Goal: Information Seeking & Learning: Learn about a topic

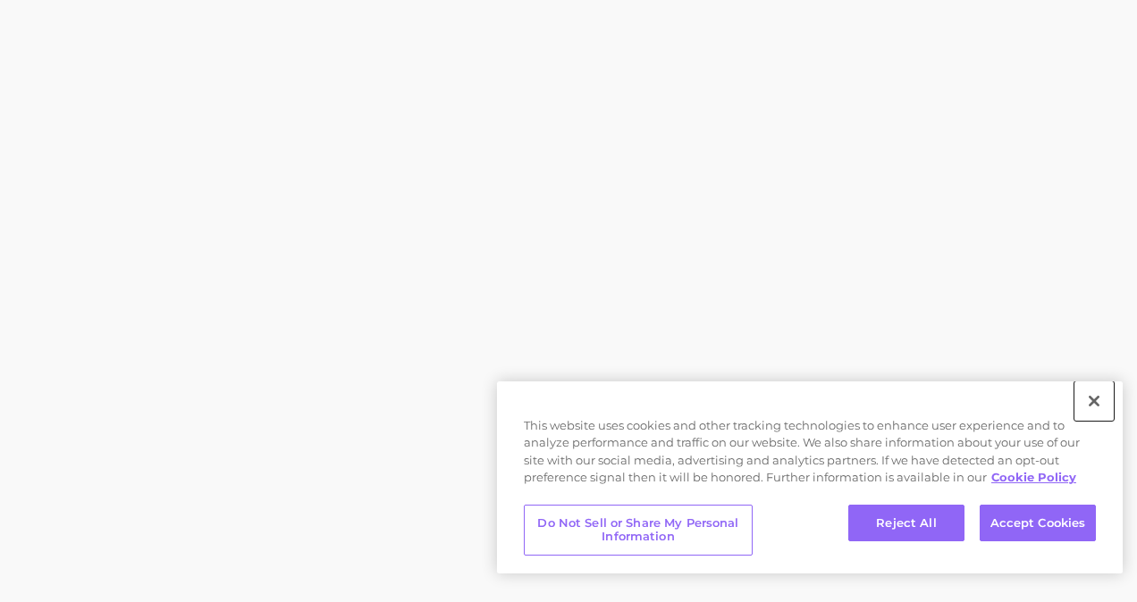
click at [1098, 396] on button "Close" at bounding box center [1093, 401] width 39 height 39
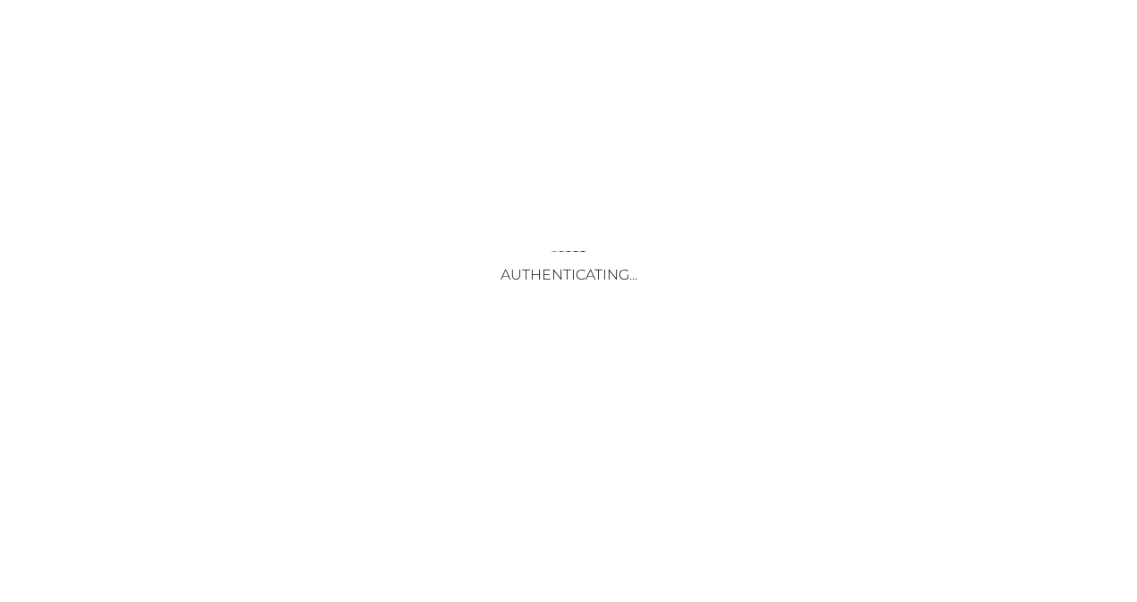
click at [530, 464] on div "Authenticating..." at bounding box center [568, 301] width 1137 height 602
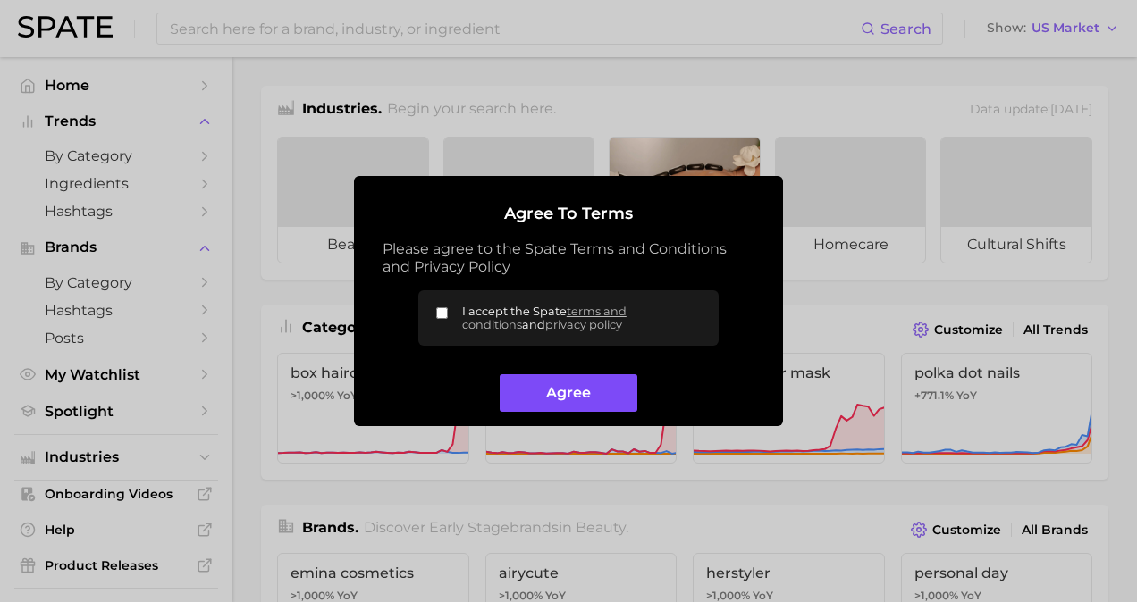
click at [582, 395] on button "Agree" at bounding box center [568, 394] width 137 height 38
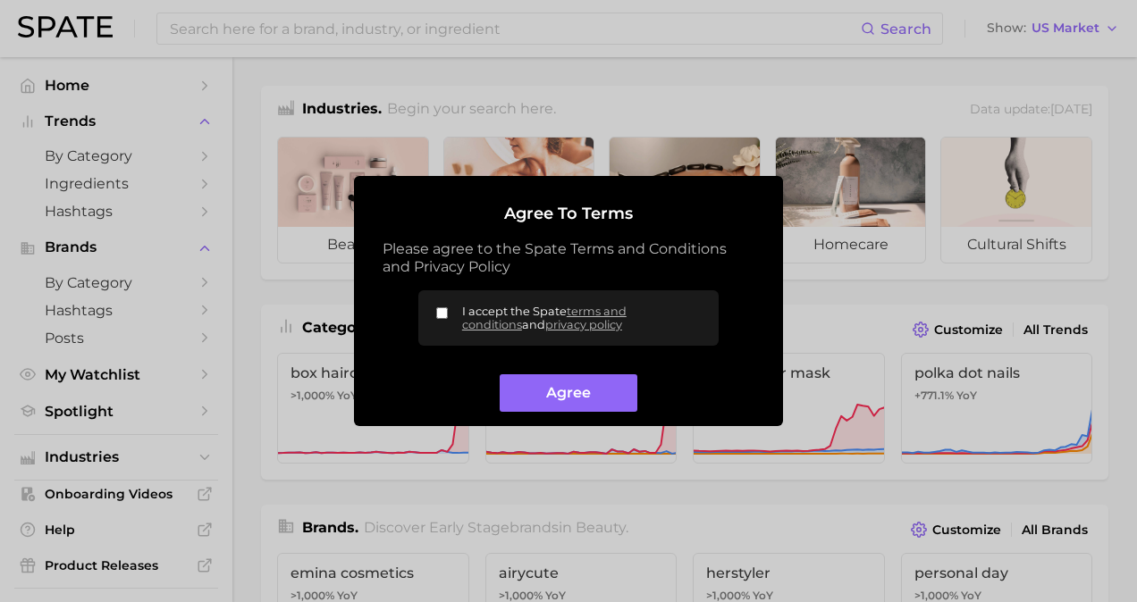
click at [679, 220] on h2 "Agree to Terms" at bounding box center [569, 215] width 372 height 20
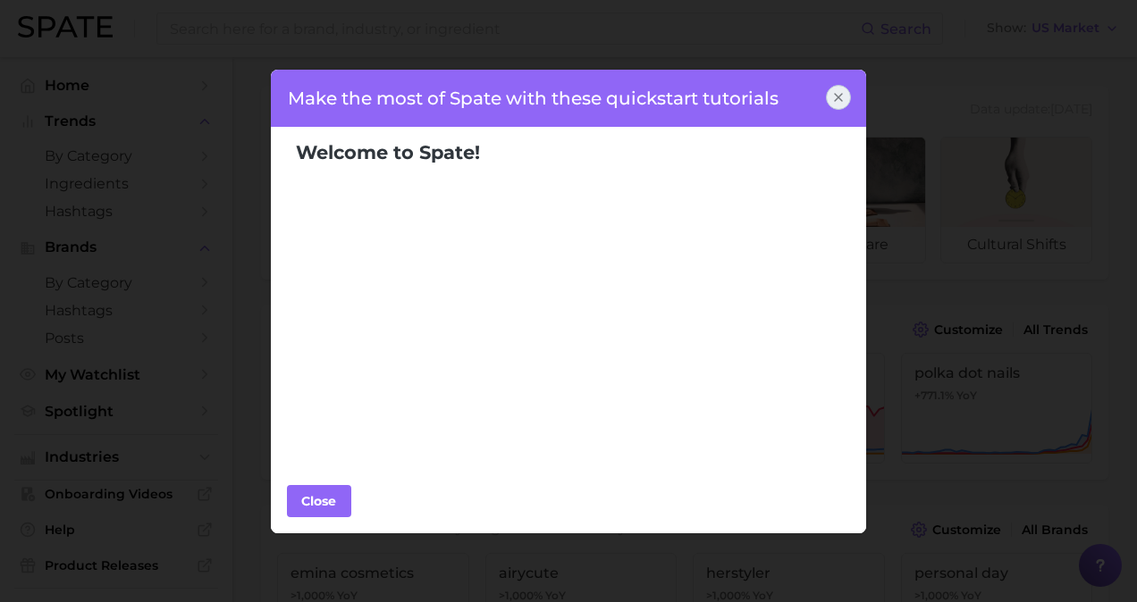
click at [839, 93] on icon at bounding box center [838, 97] width 14 height 14
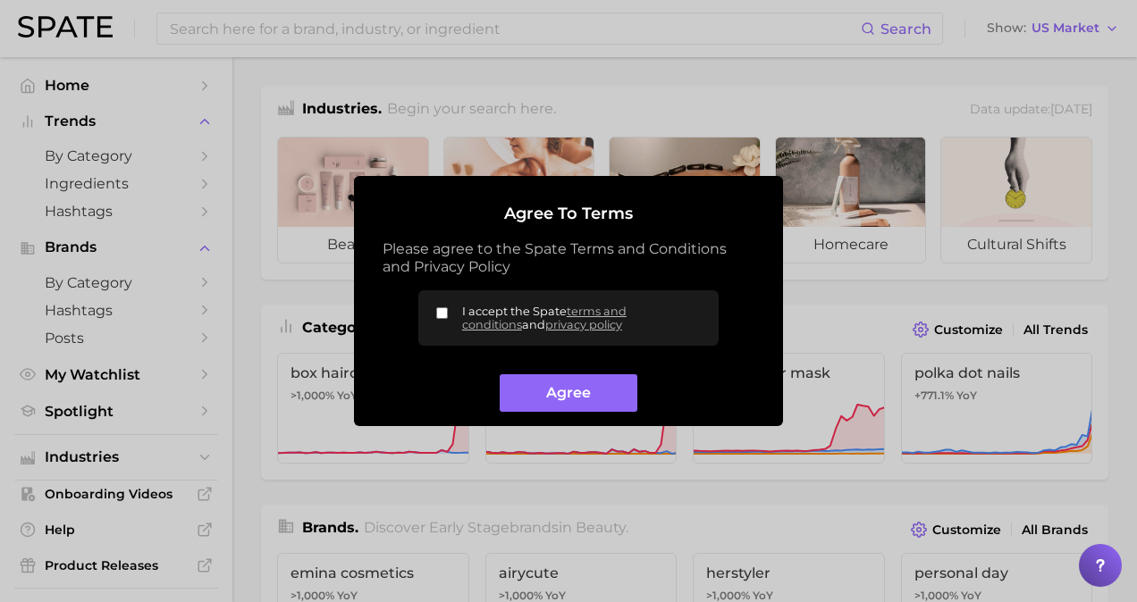
click at [438, 312] on input "I accept the Spate terms and conditions and privacy policy" at bounding box center [442, 313] width 12 height 12
checkbox input "true"
click at [566, 400] on button "Agree" at bounding box center [568, 394] width 137 height 38
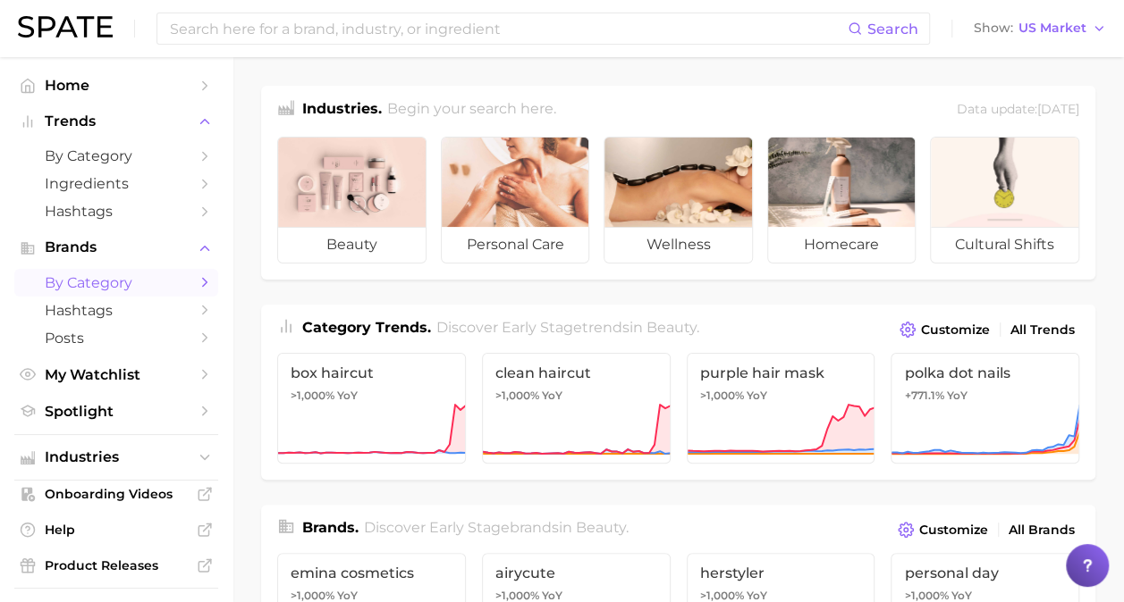
click at [174, 274] on link "by Category" at bounding box center [116, 283] width 204 height 28
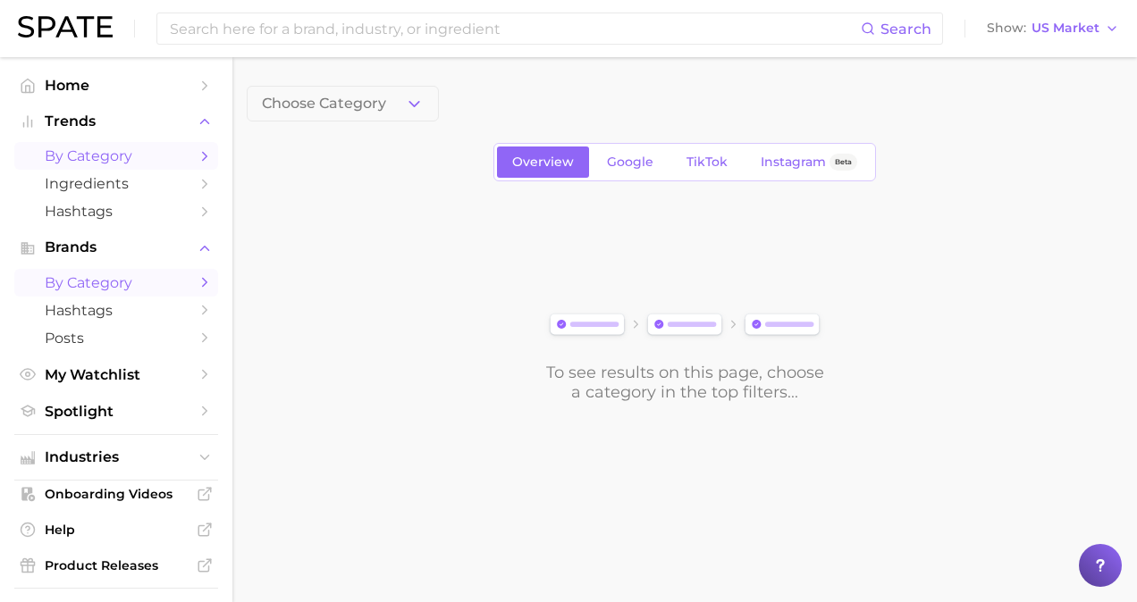
click at [197, 149] on icon "Sidebar" at bounding box center [205, 156] width 16 height 16
click at [518, 105] on span at bounding box center [571, 104] width 192 height 36
click at [417, 95] on icon "button" at bounding box center [414, 104] width 19 height 19
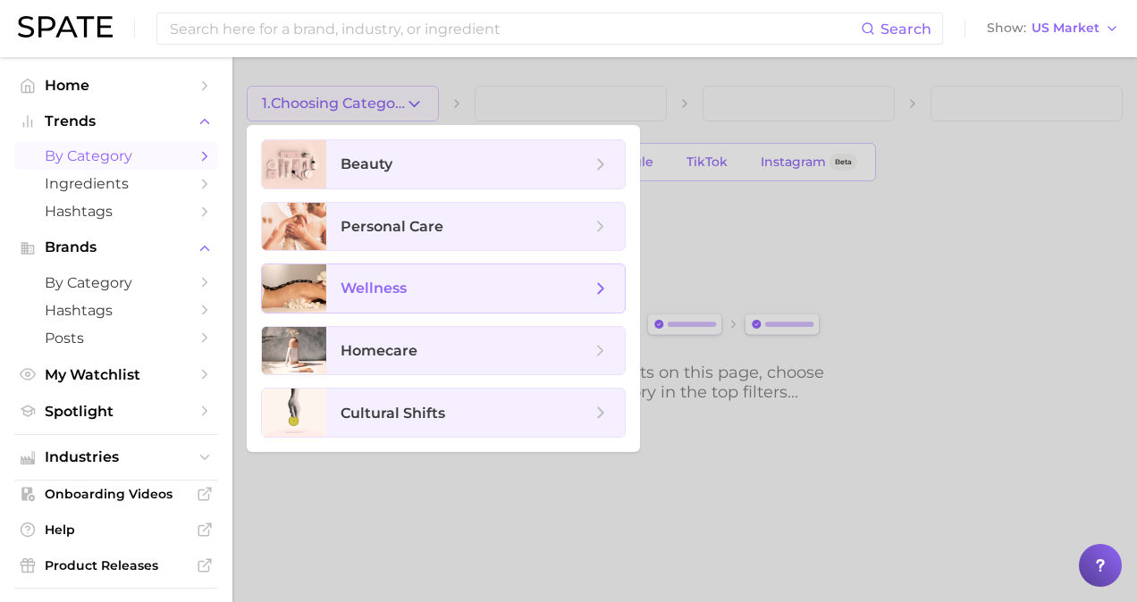
click at [526, 282] on span "wellness" at bounding box center [466, 289] width 250 height 20
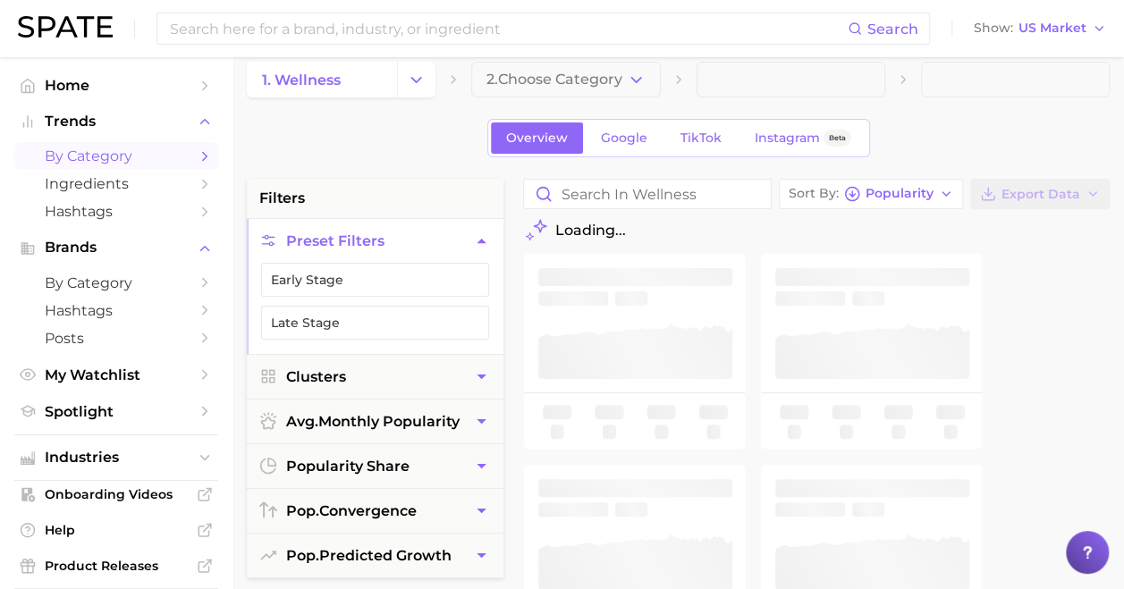
scroll to position [23, 0]
click at [627, 73] on icon "button" at bounding box center [636, 81] width 19 height 19
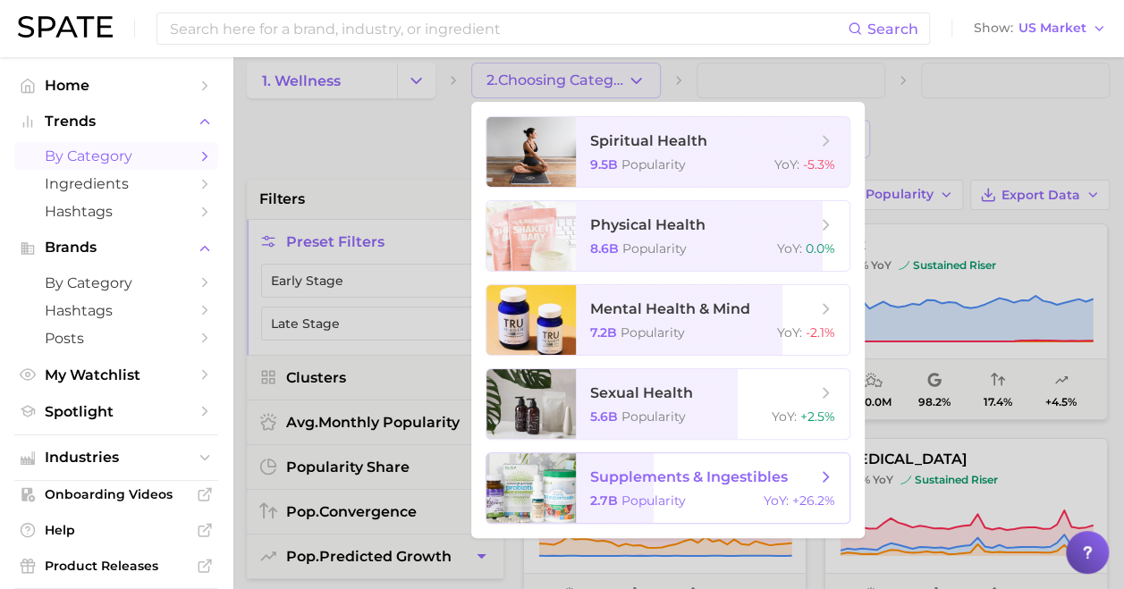
click at [813, 479] on span "supplements & ingestibles" at bounding box center [702, 477] width 225 height 20
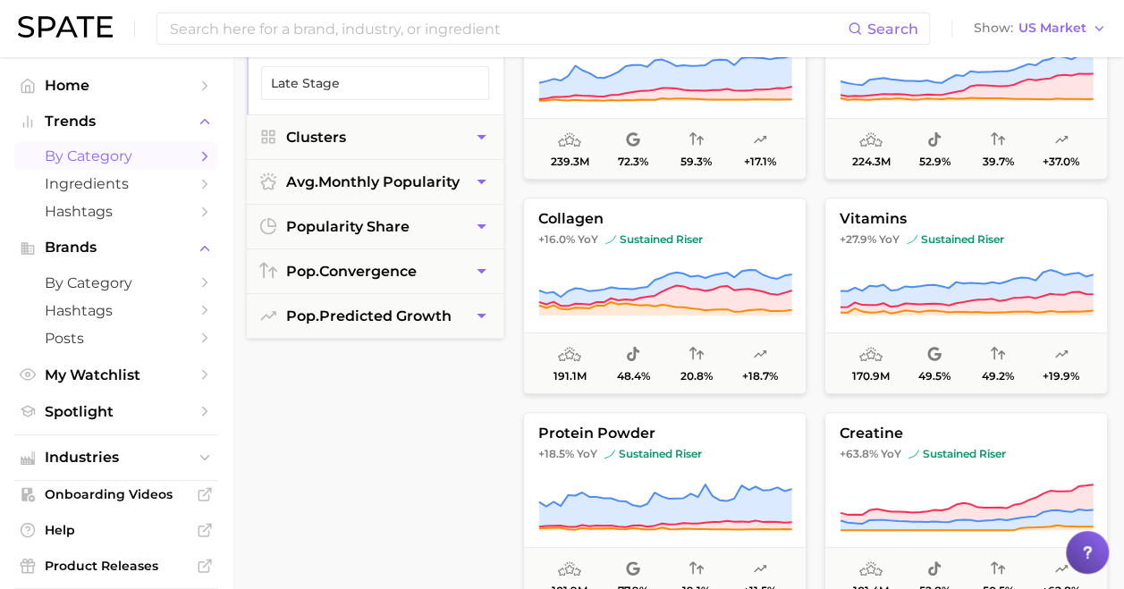
scroll to position [265, 0]
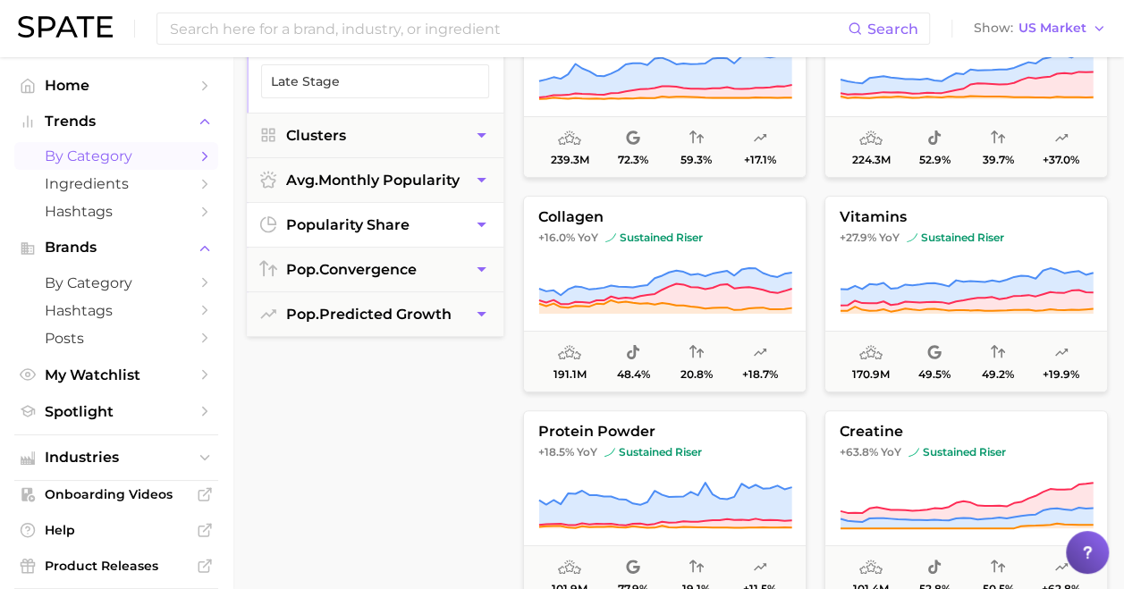
click at [445, 218] on button "popularity share" at bounding box center [375, 225] width 257 height 44
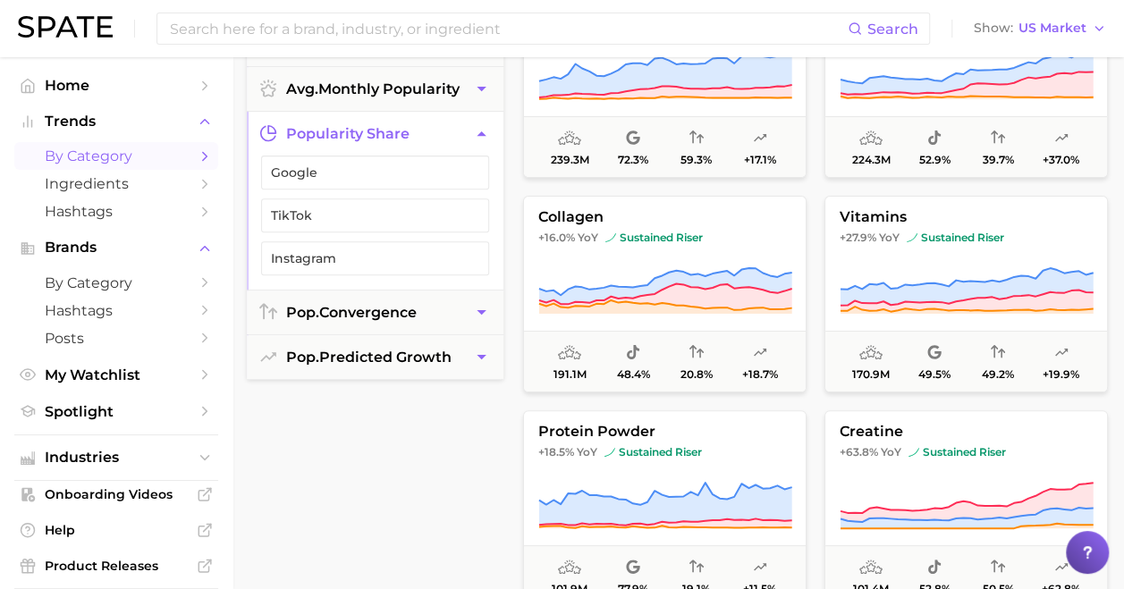
click at [383, 408] on div "filters Preset Filters Clusters avg. monthly popularity popularity share Google…" at bounding box center [375, 390] width 257 height 906
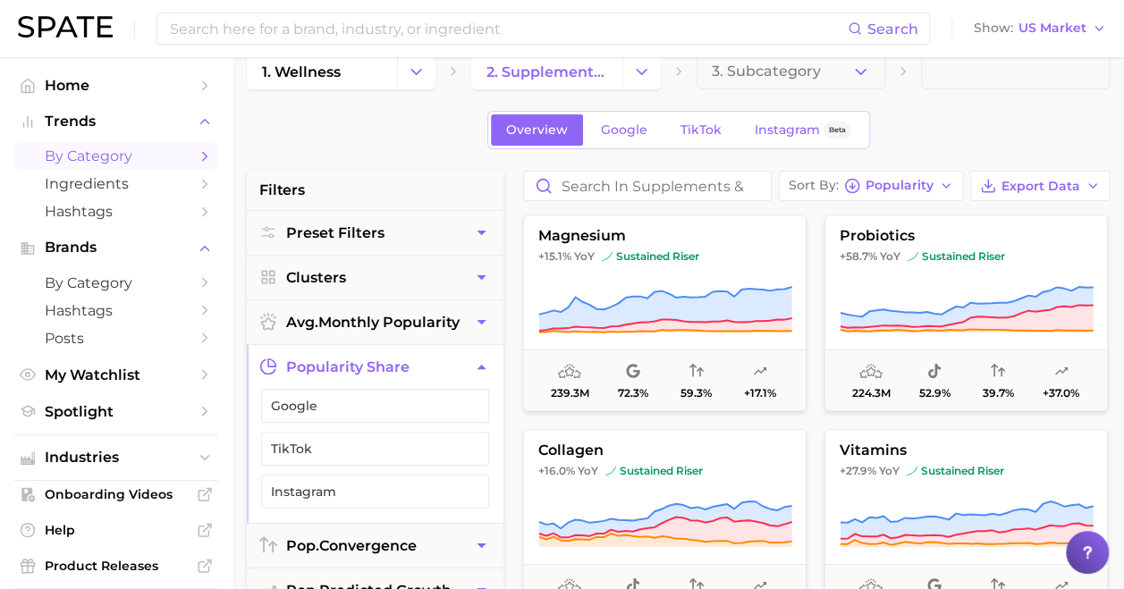
scroll to position [29, 0]
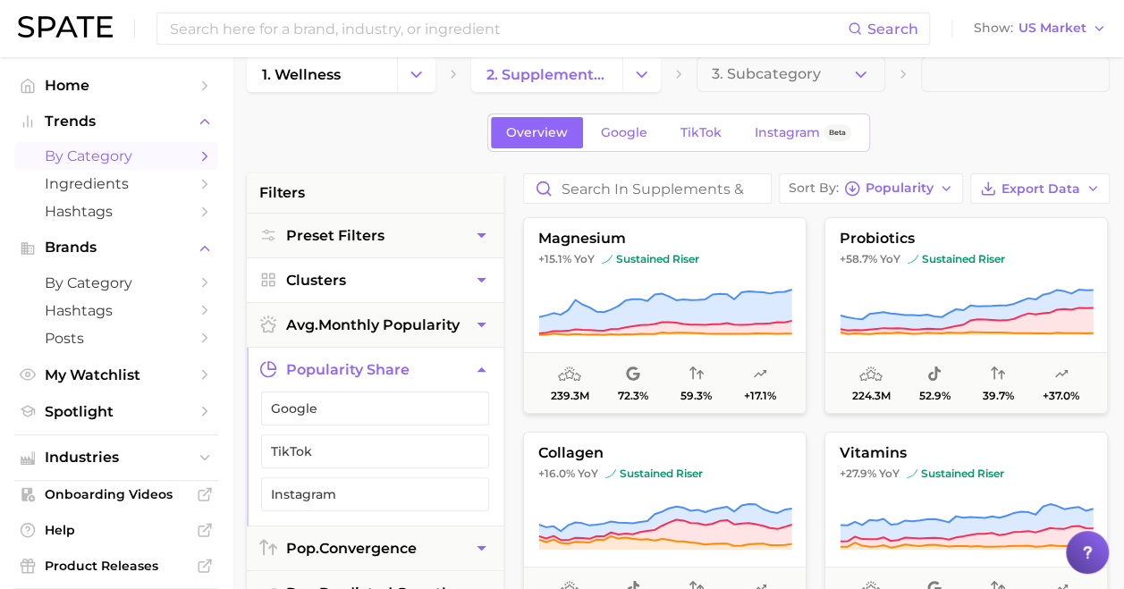
click at [442, 280] on button "Clusters" at bounding box center [375, 280] width 257 height 44
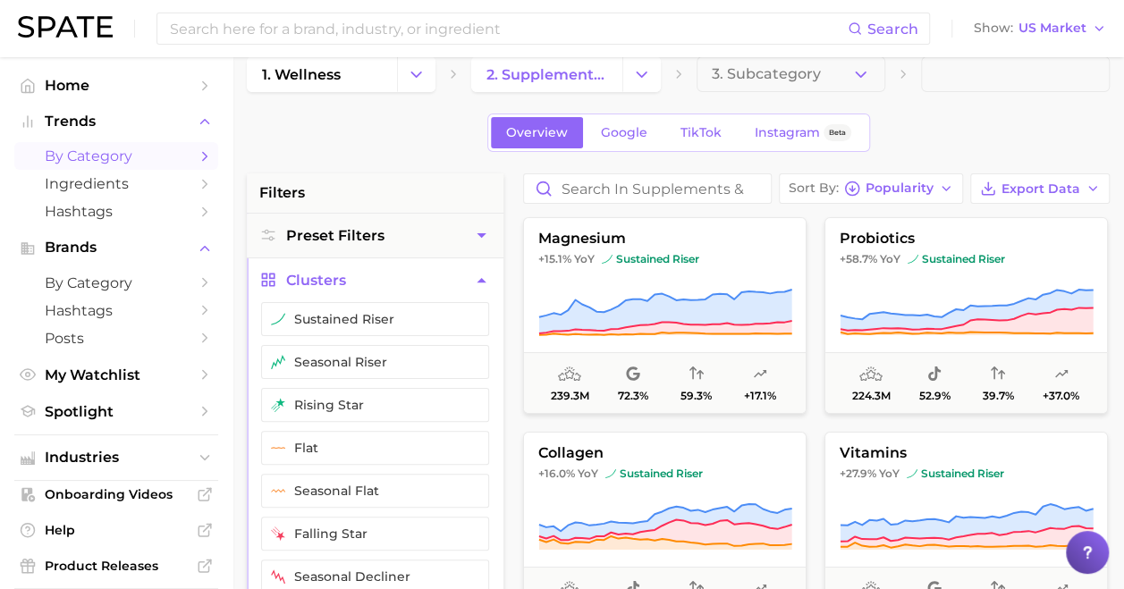
click at [442, 280] on button "Clusters" at bounding box center [375, 280] width 257 height 44
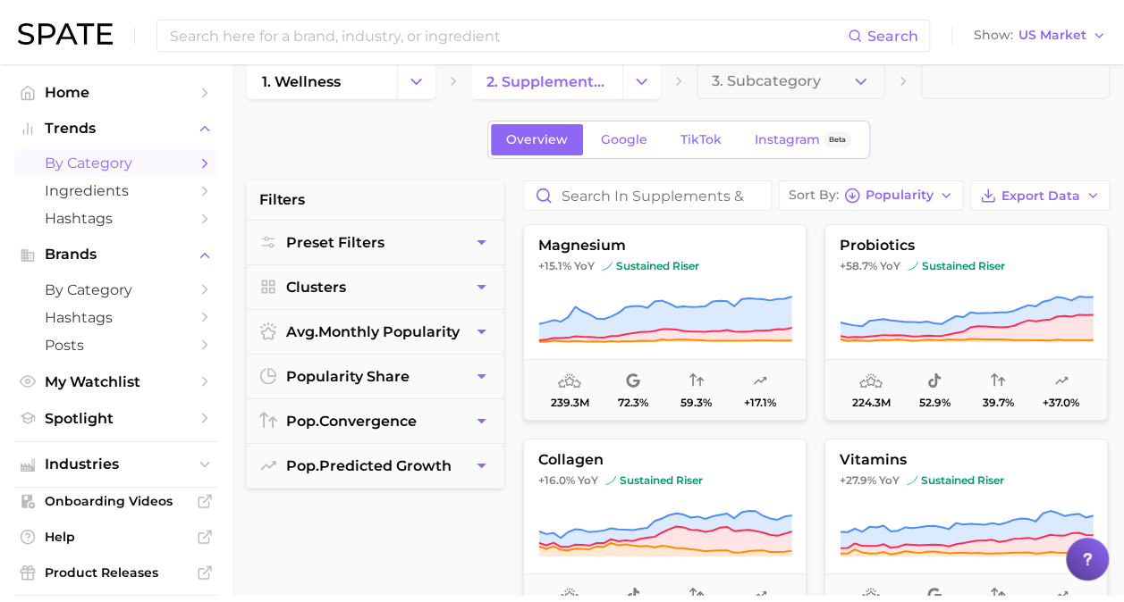
scroll to position [0, 0]
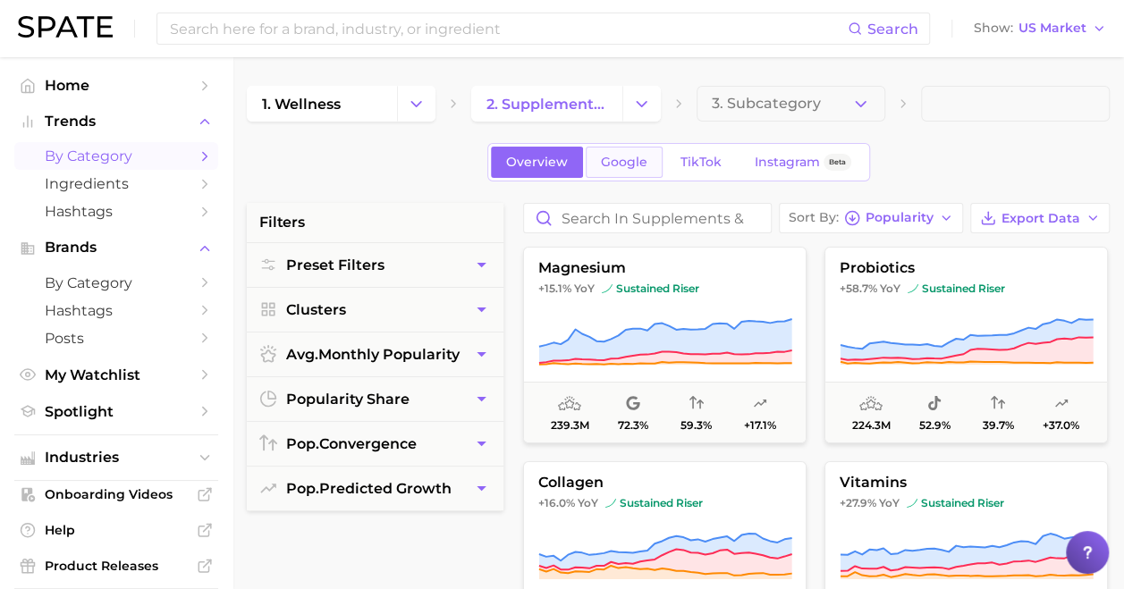
click at [635, 153] on link "Google" at bounding box center [623, 162] width 77 height 31
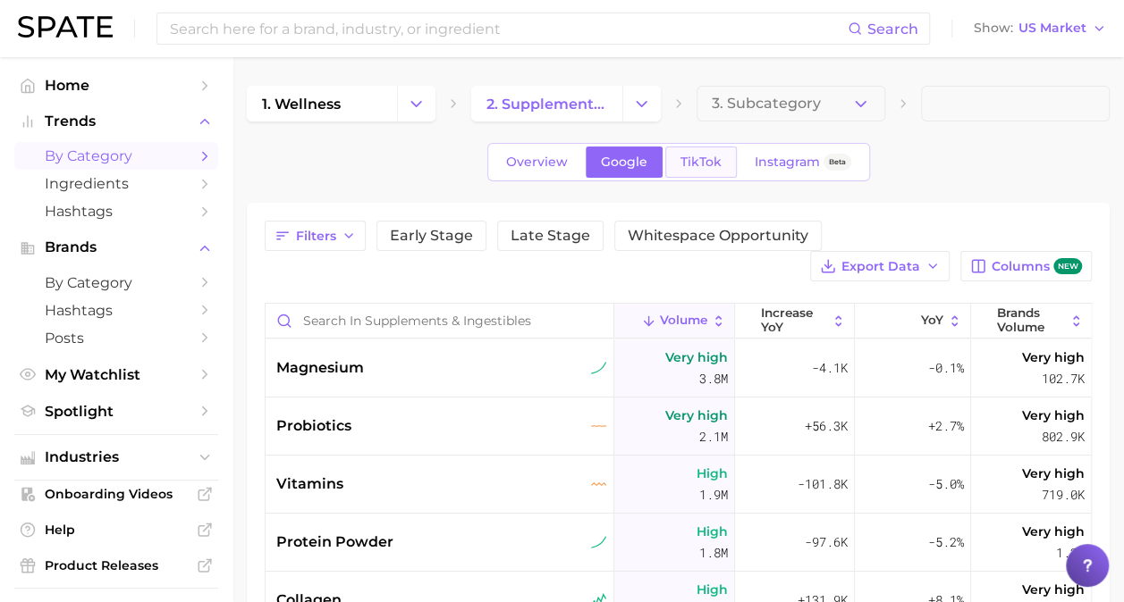
click at [688, 157] on span "TikTok" at bounding box center [700, 162] width 41 height 15
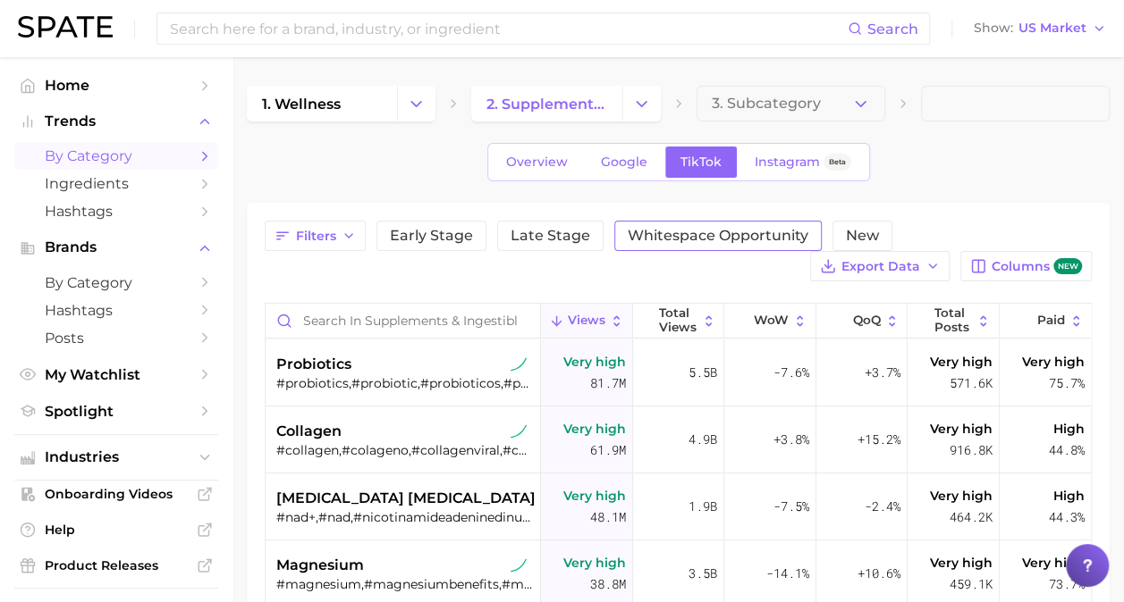
click at [636, 232] on span "Whitespace Opportunity" at bounding box center [717, 236] width 181 height 14
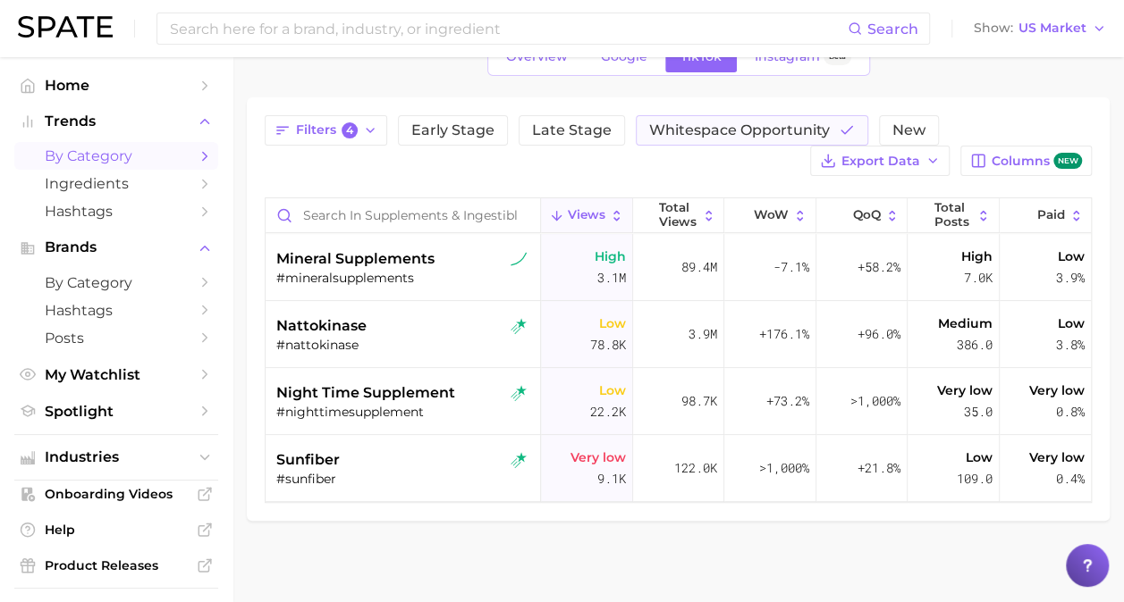
scroll to position [5, 0]
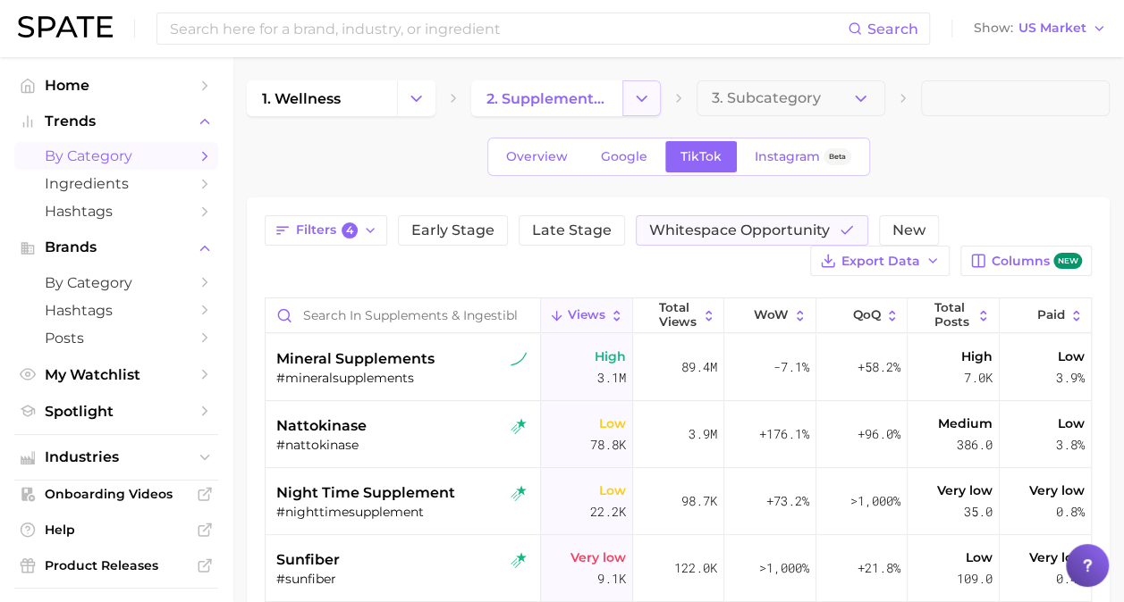
click at [642, 96] on icon "Change Category" at bounding box center [641, 98] width 19 height 19
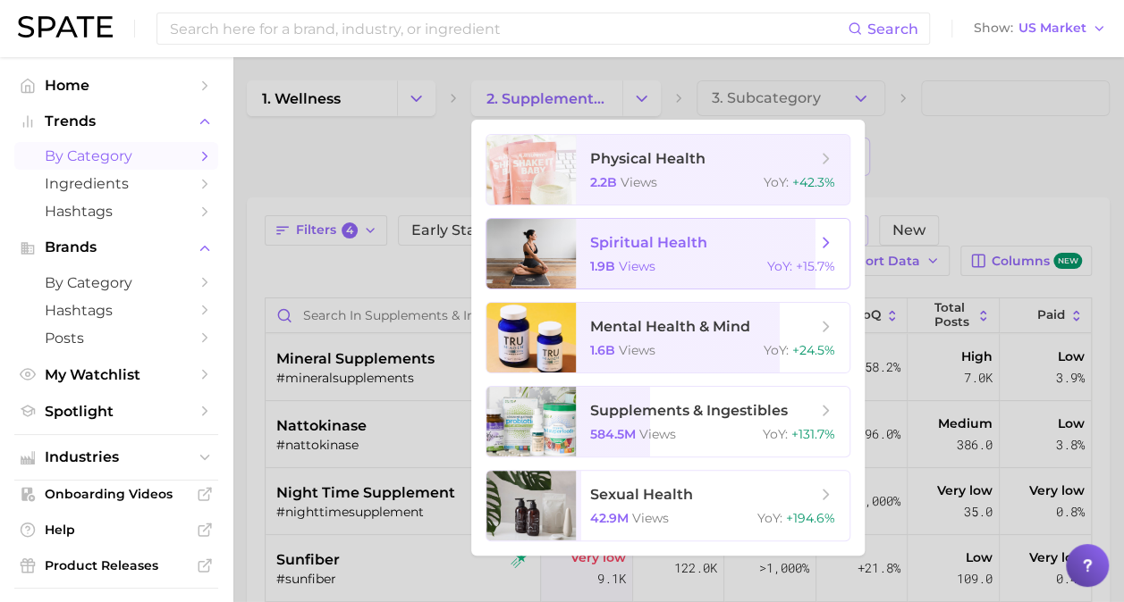
scroll to position [0, 0]
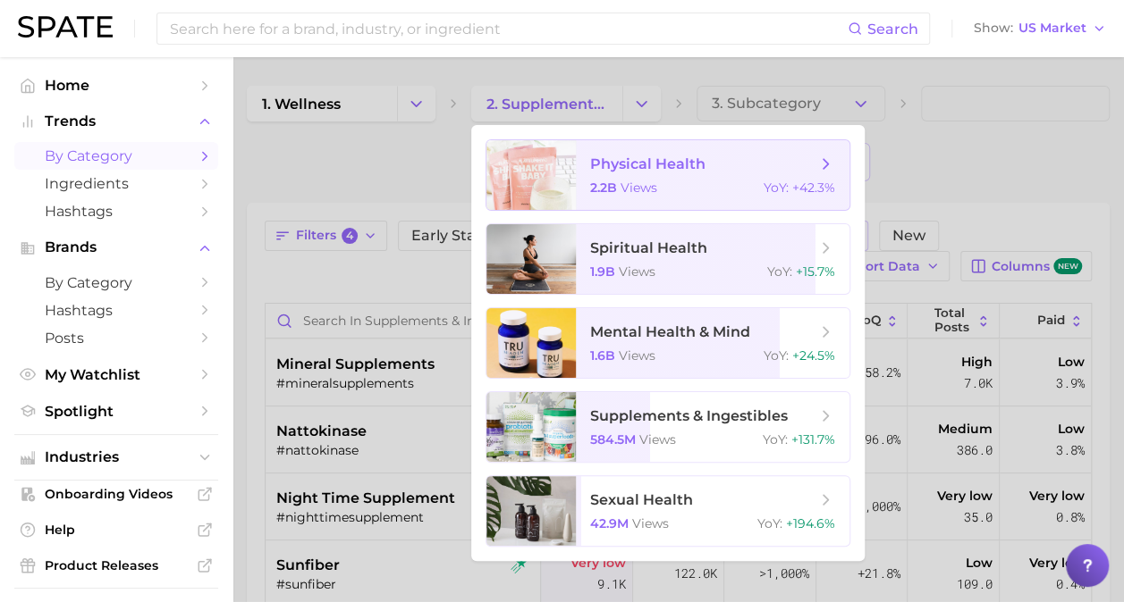
click at [689, 179] on span "physical health 2.2b views YoY : +42.3%" at bounding box center [713, 175] width 274 height 70
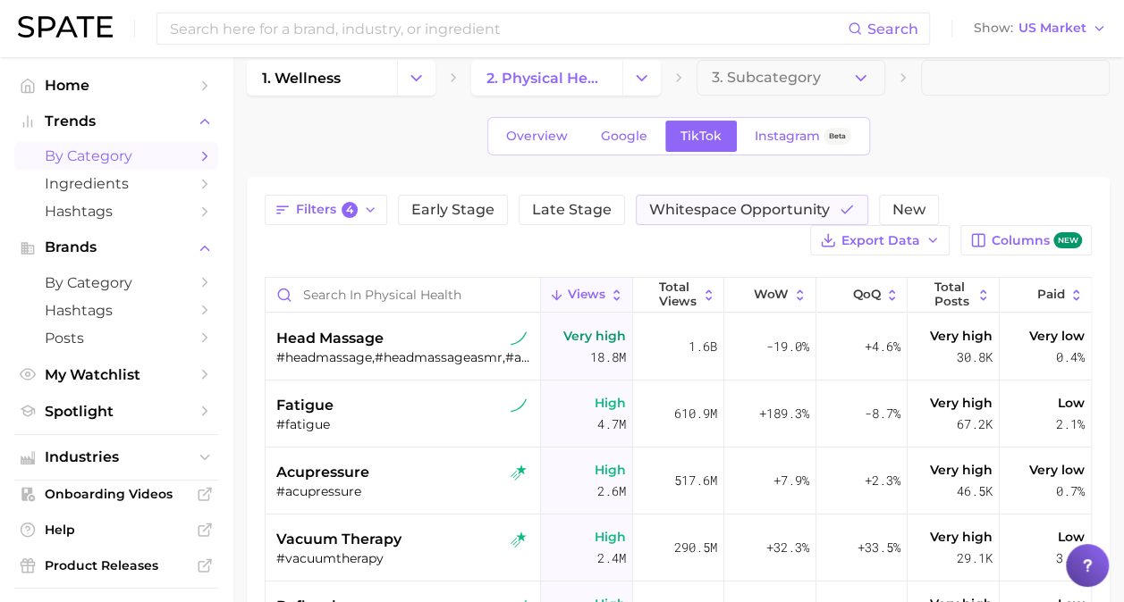
scroll to position [19, 0]
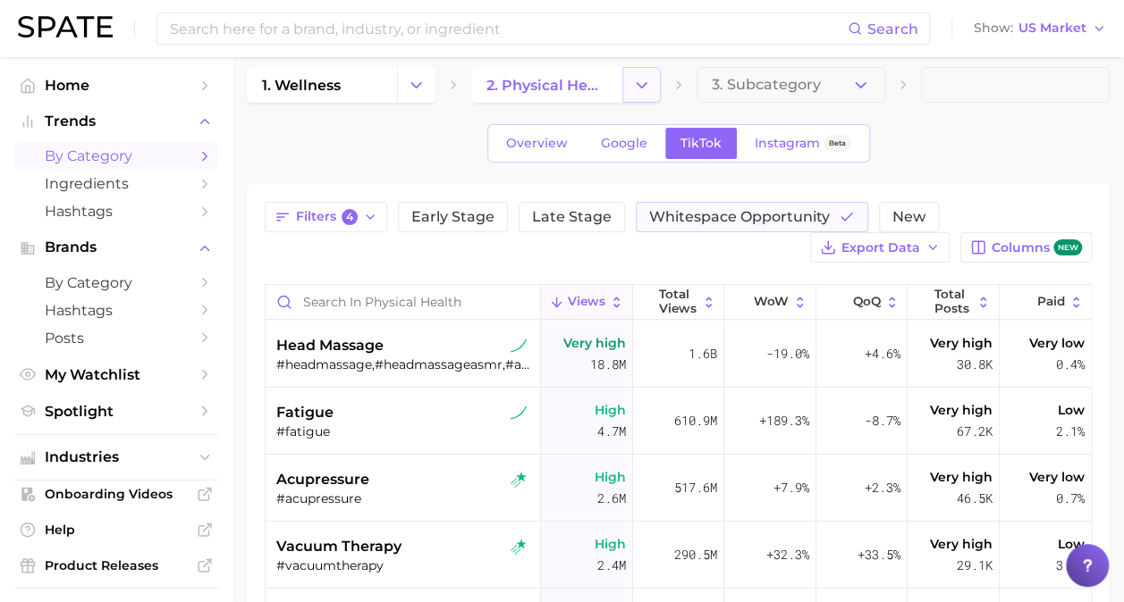
click at [642, 84] on polyline "Change Category" at bounding box center [641, 84] width 10 height 4
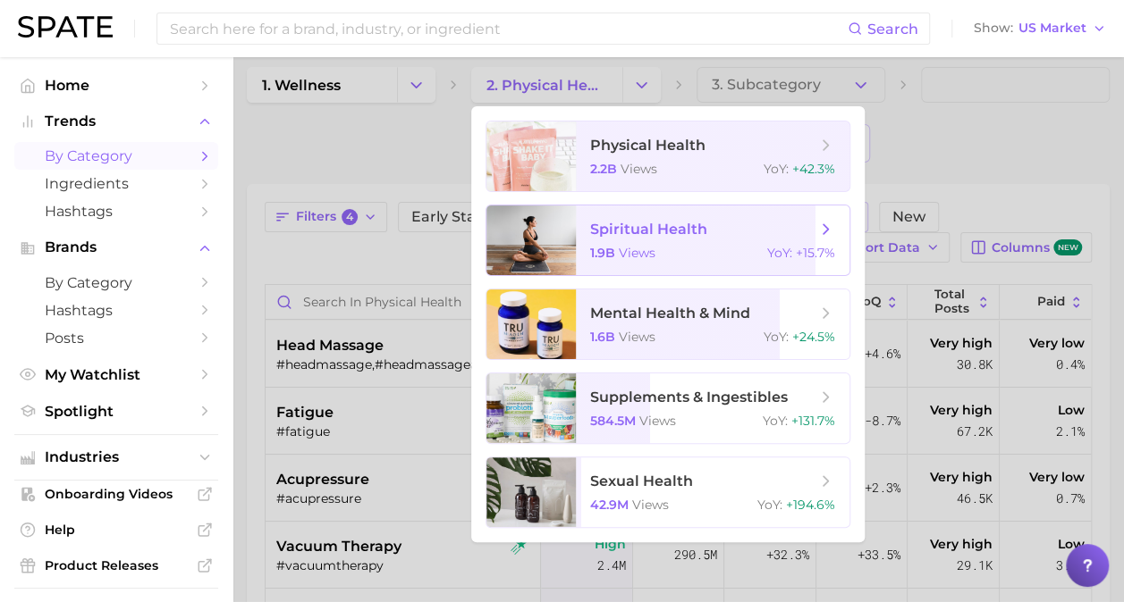
click at [648, 239] on span "spiritual health 1.9b views YoY : +15.7%" at bounding box center [713, 241] width 274 height 70
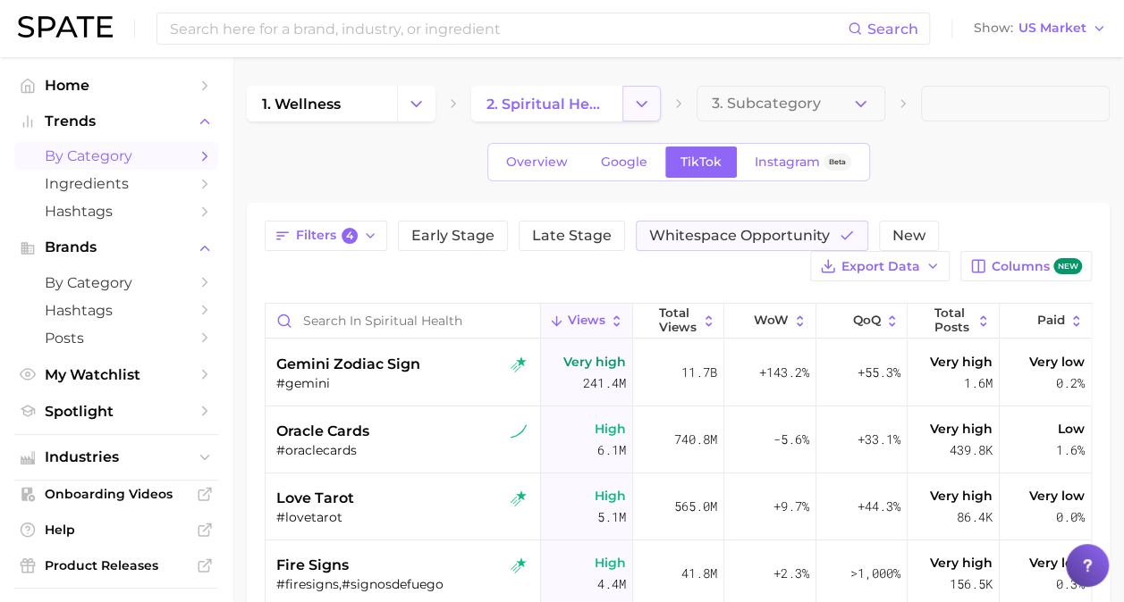
click at [637, 99] on icon "Change Category" at bounding box center [641, 104] width 19 height 19
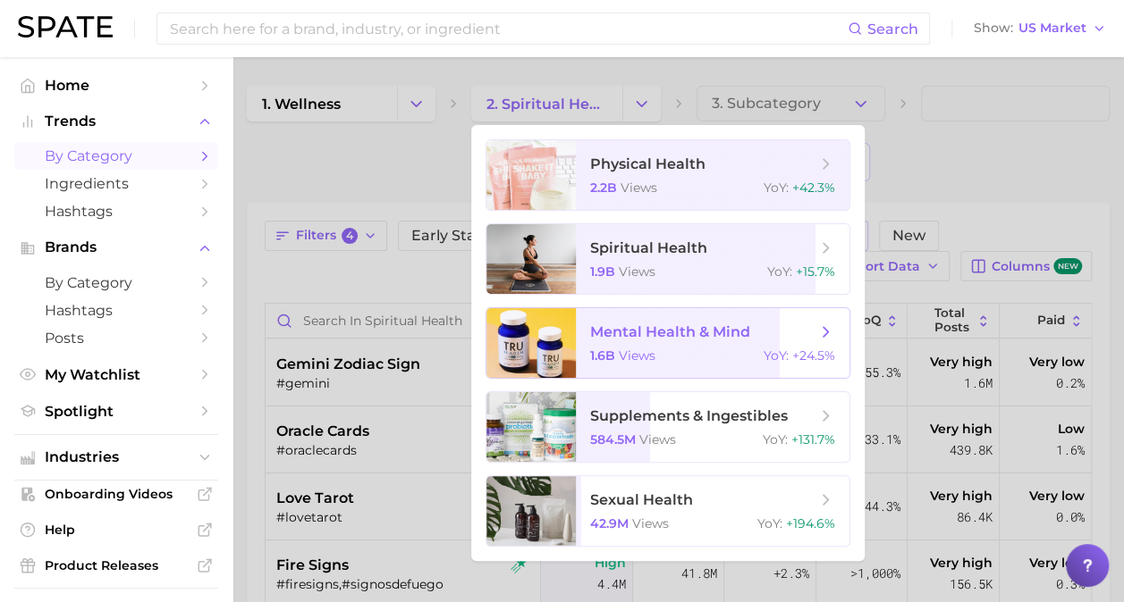
click at [669, 341] on span "mental health & mind 1.6b views YoY : +24.5%" at bounding box center [713, 343] width 274 height 70
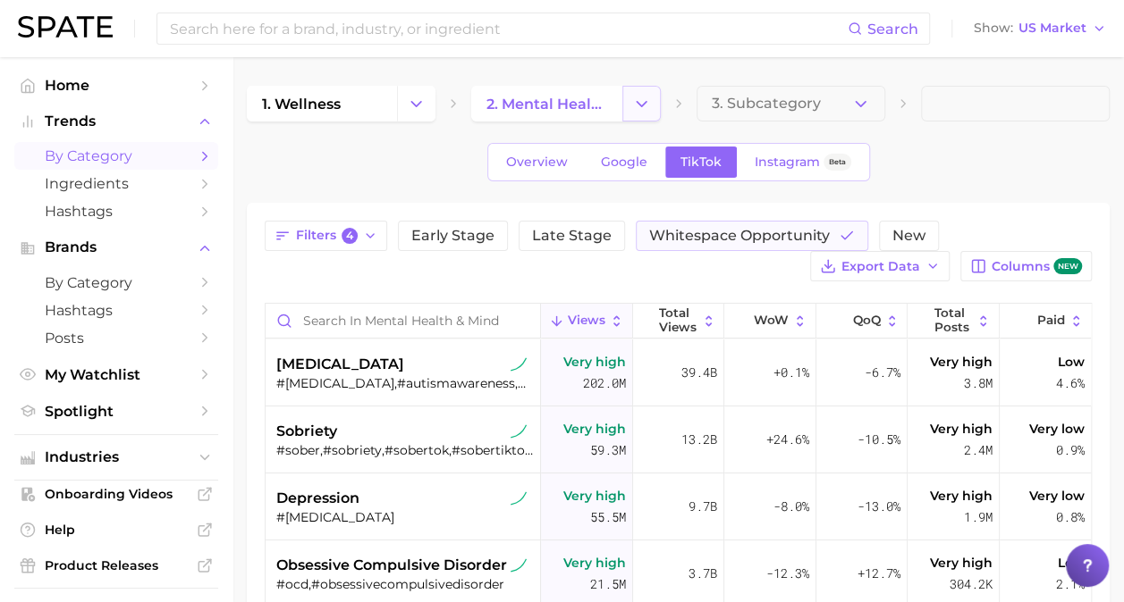
click at [634, 97] on icon "Change Category" at bounding box center [641, 104] width 19 height 19
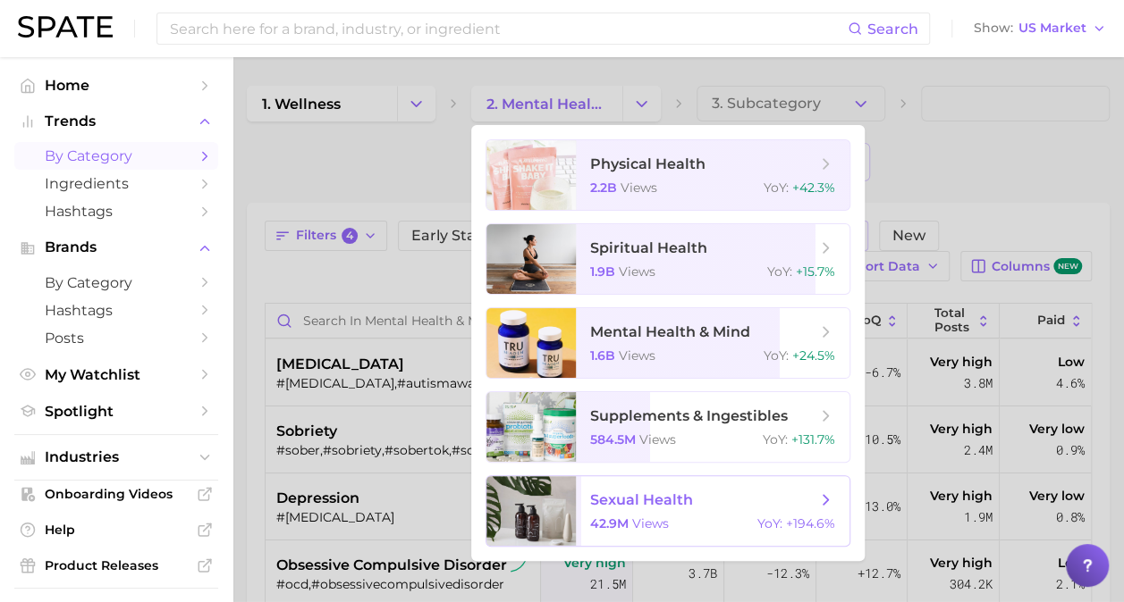
click at [713, 486] on span "sexual health 42.9m views YoY : +194.6%" at bounding box center [713, 511] width 274 height 70
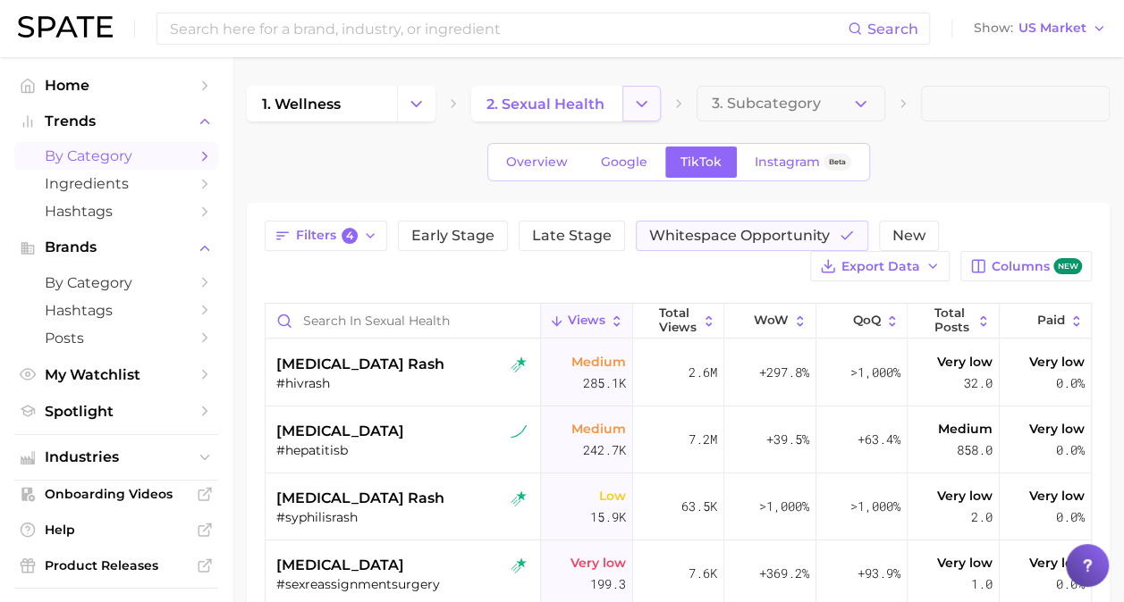
click at [633, 97] on icon "Change Category" at bounding box center [641, 104] width 19 height 19
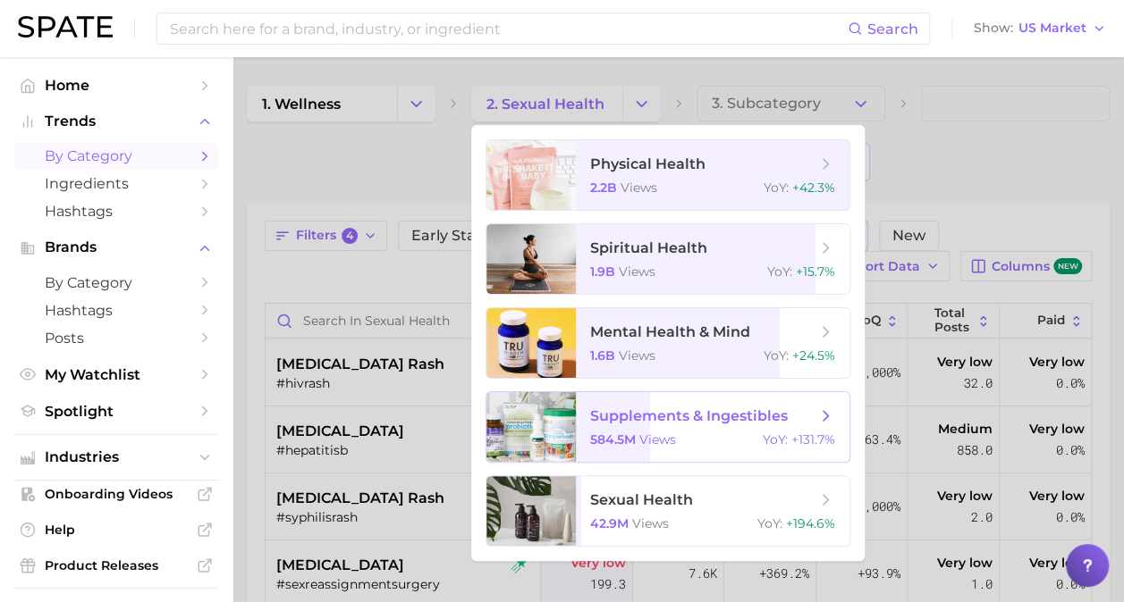
click at [665, 406] on span "supplements & ingestibles 584.5m views YoY : +131.7%" at bounding box center [713, 427] width 274 height 70
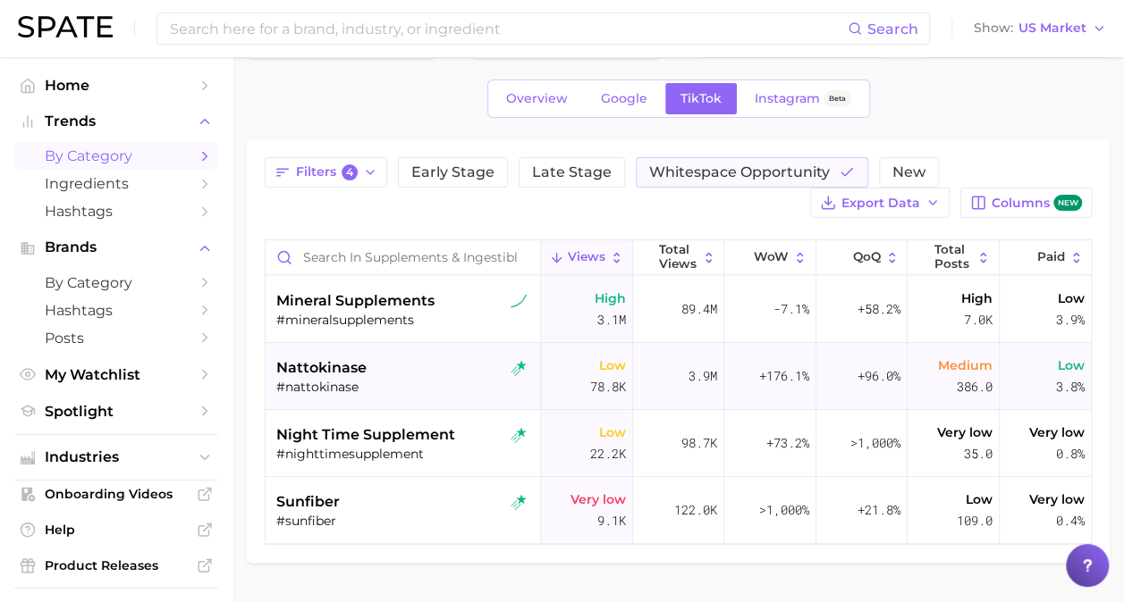
scroll to position [63, 0]
click at [623, 104] on span "Google" at bounding box center [624, 99] width 46 height 15
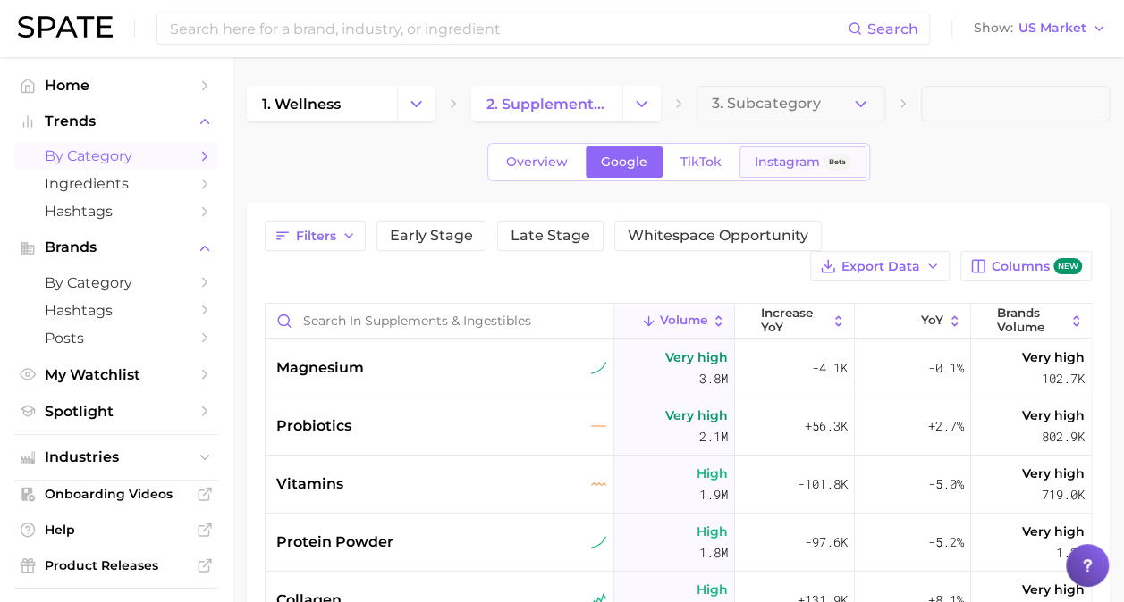
click at [768, 158] on span "Instagram" at bounding box center [786, 162] width 65 height 15
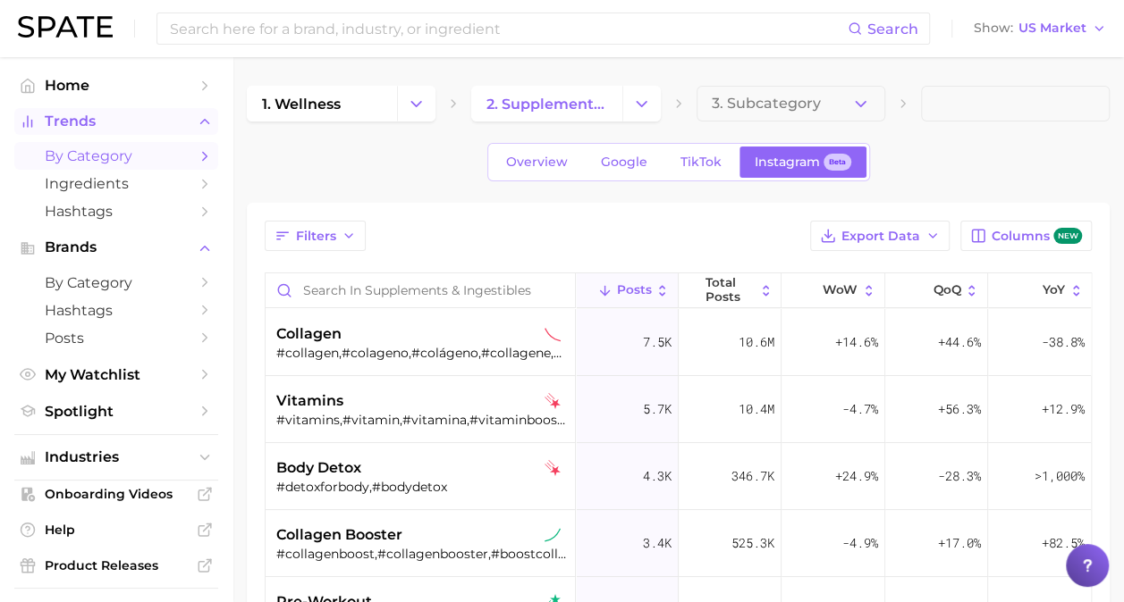
click at [197, 121] on icon "Sidebar" at bounding box center [205, 122] width 16 height 16
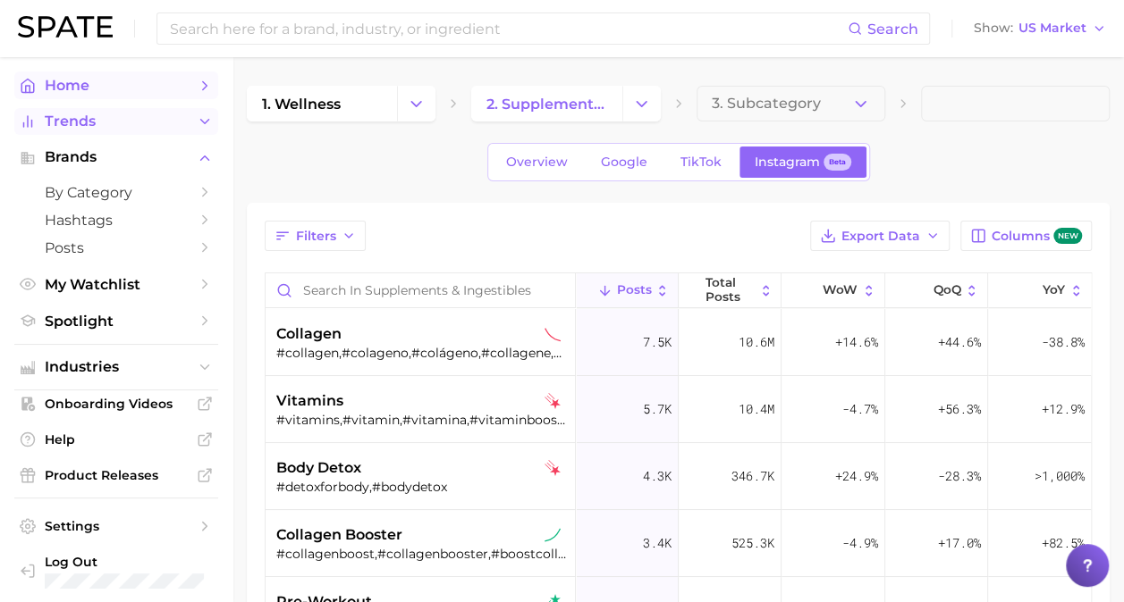
click at [197, 88] on icon "Sidebar" at bounding box center [205, 86] width 16 height 16
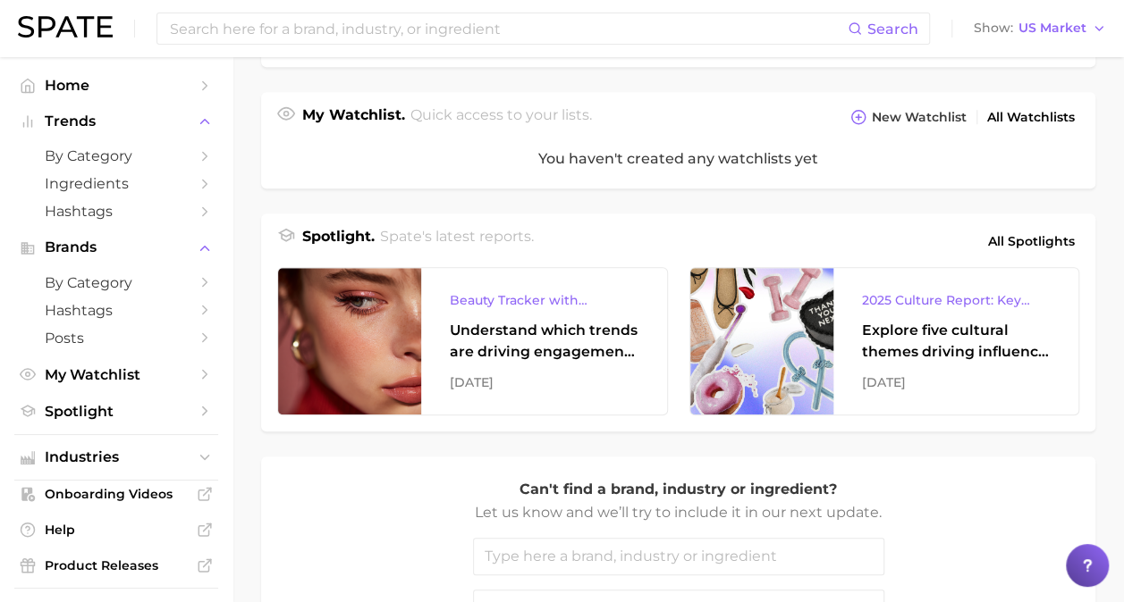
scroll to position [639, 0]
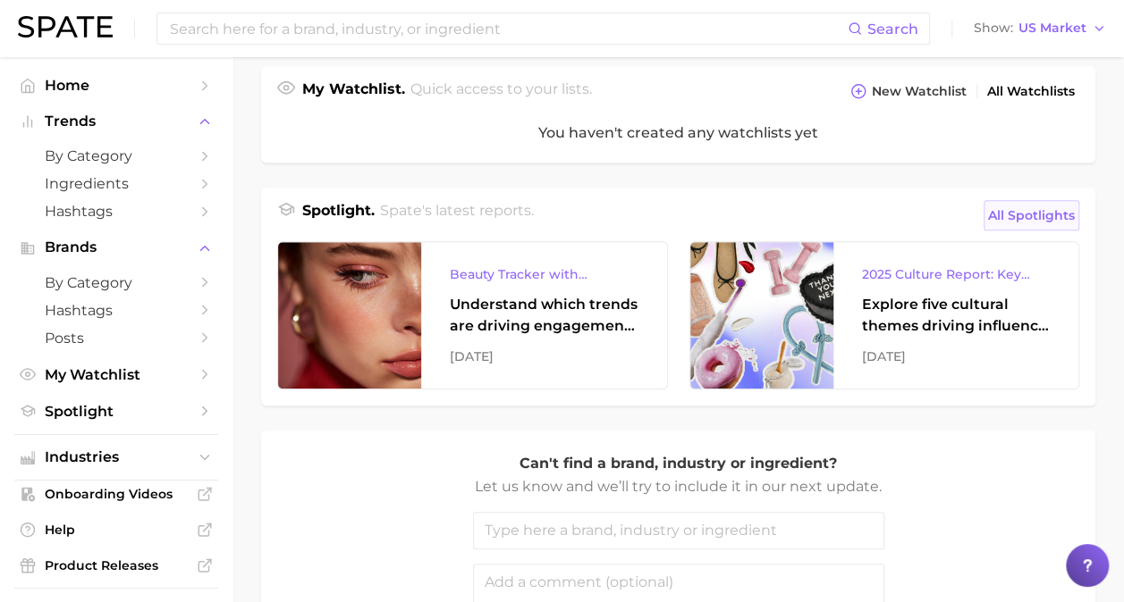
click at [1013, 213] on span "All Spotlights" at bounding box center [1031, 215] width 87 height 21
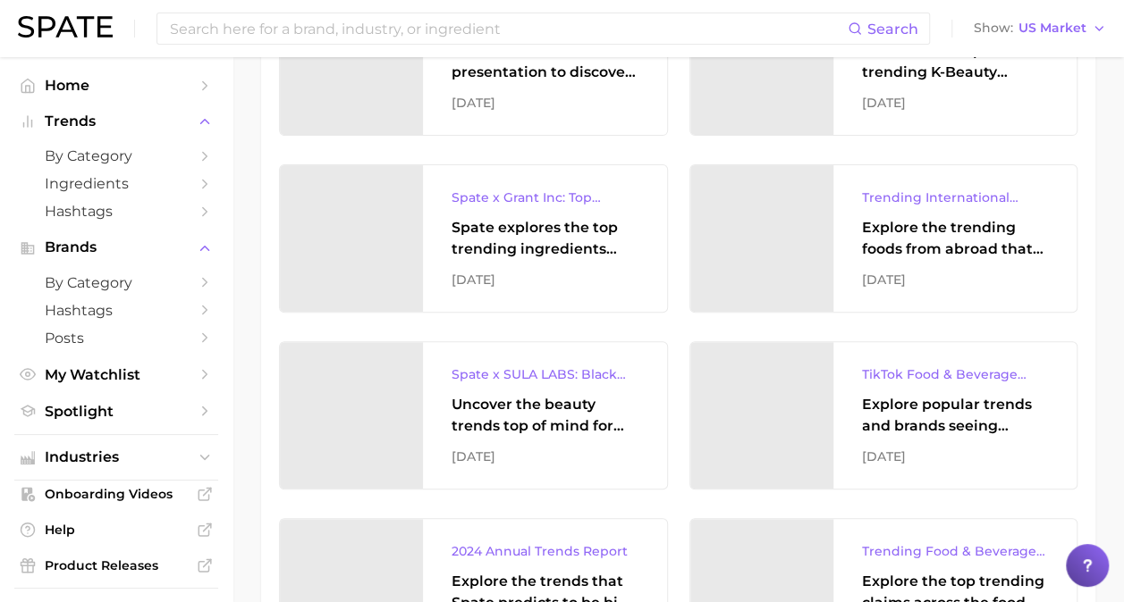
scroll to position [3569, 0]
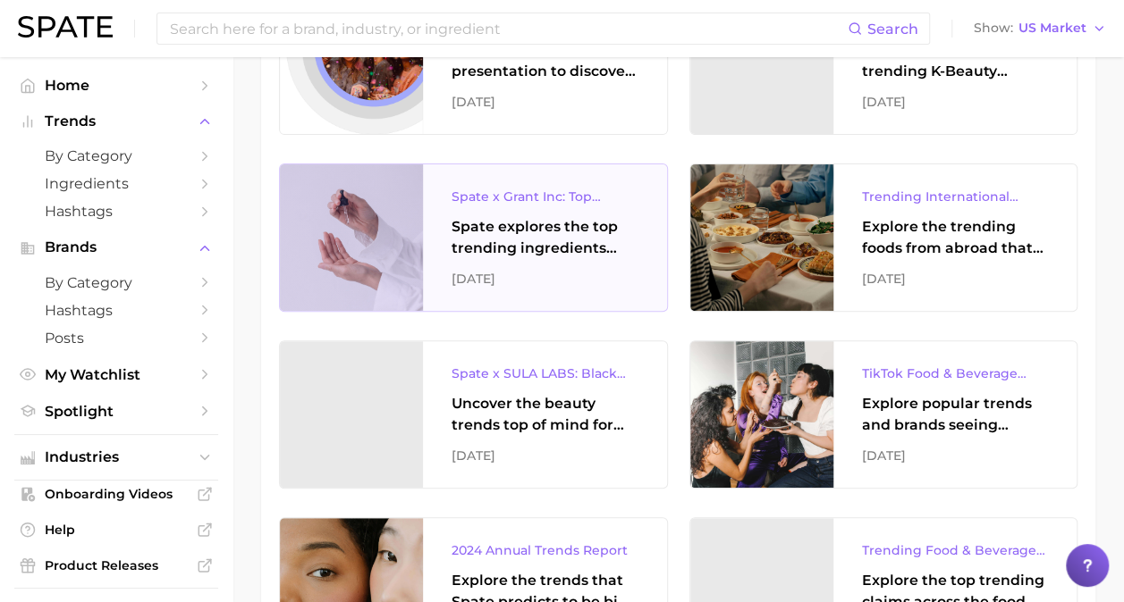
click at [578, 216] on div "Spate explores the top trending ingredients across the hair, skincare, and body…" at bounding box center [544, 237] width 187 height 43
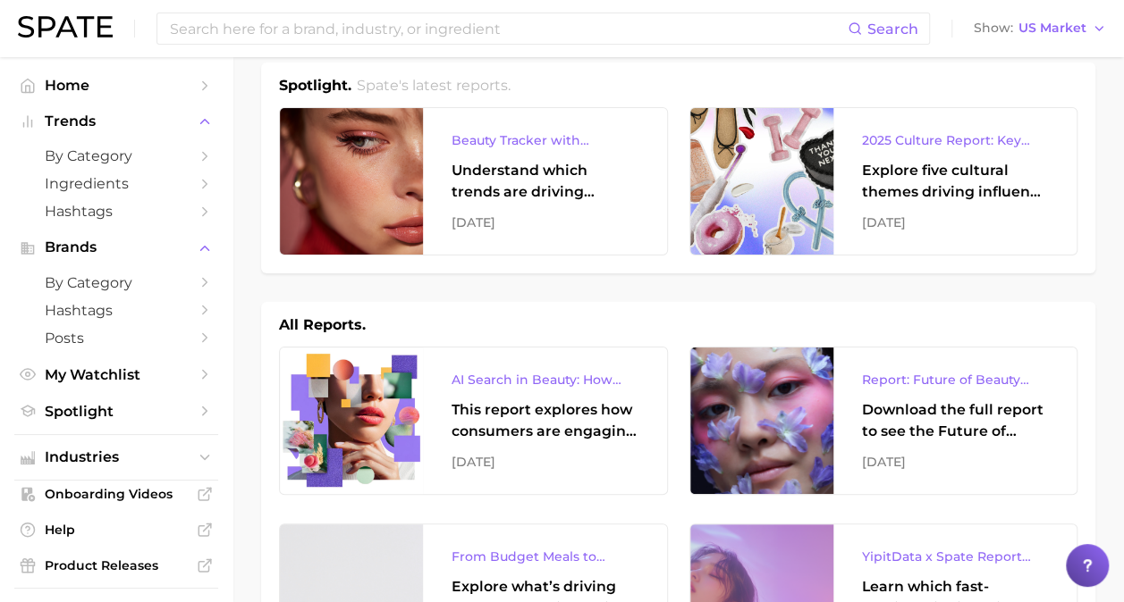
scroll to position [0, 0]
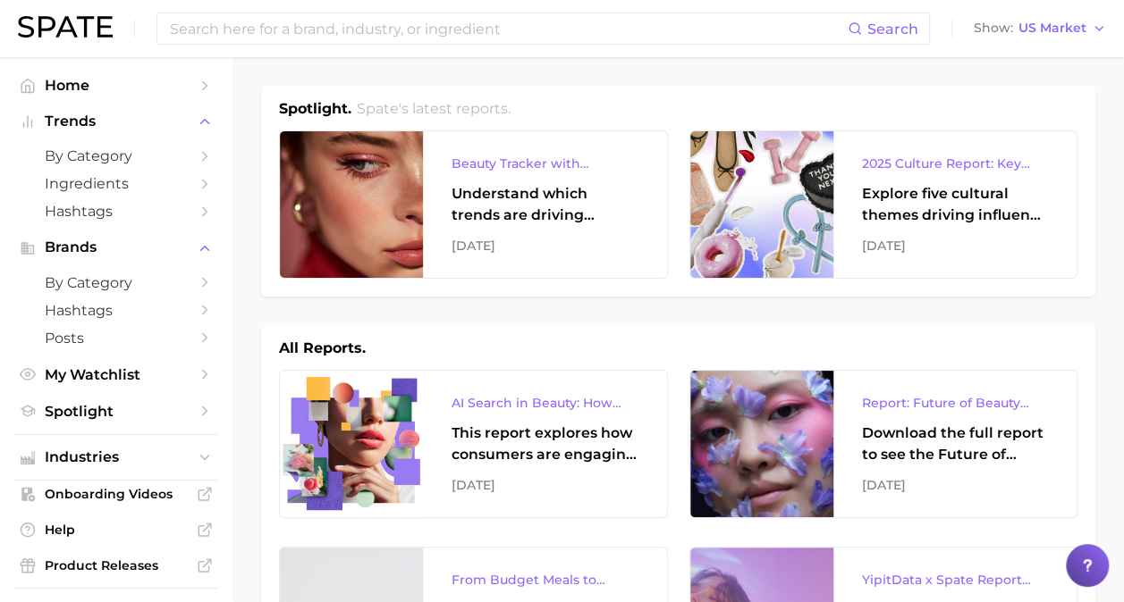
click at [479, 99] on h2 "Spate's latest reports." at bounding box center [434, 108] width 154 height 21
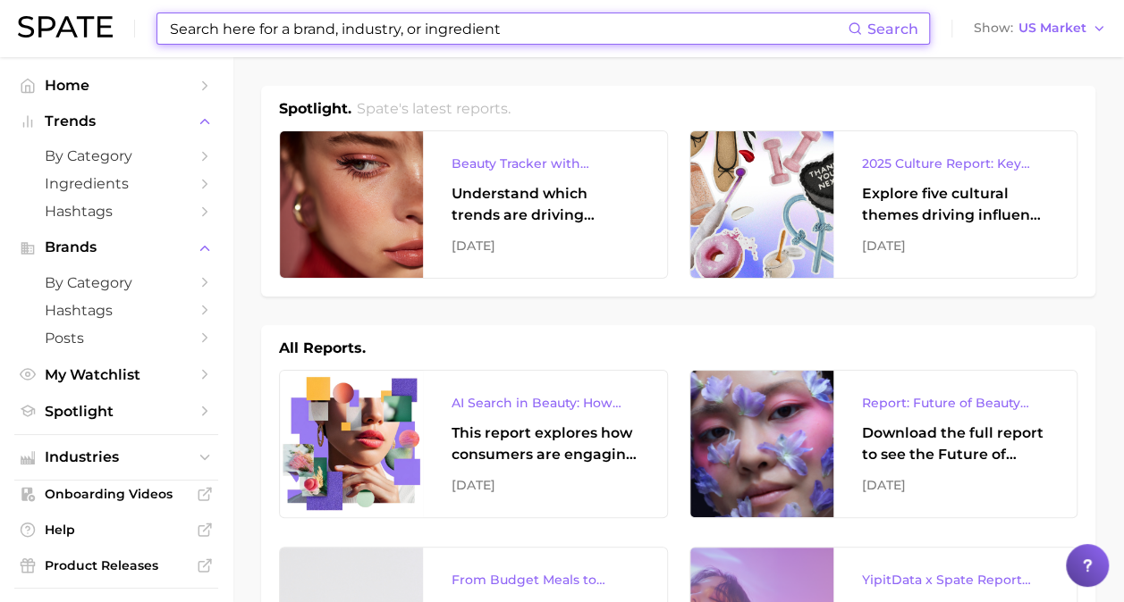
click at [409, 32] on input at bounding box center [507, 28] width 679 height 30
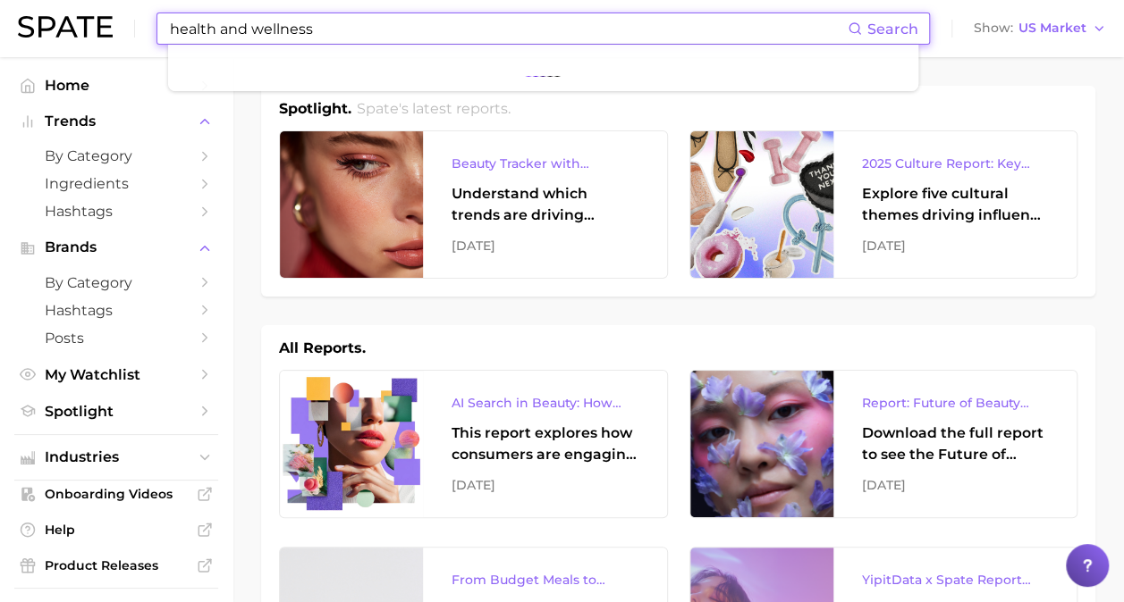
type input "health and wellness"
click at [897, 25] on span "Search" at bounding box center [892, 29] width 51 height 17
click at [638, 72] on button "Suggest" at bounding box center [644, 73] width 103 height 29
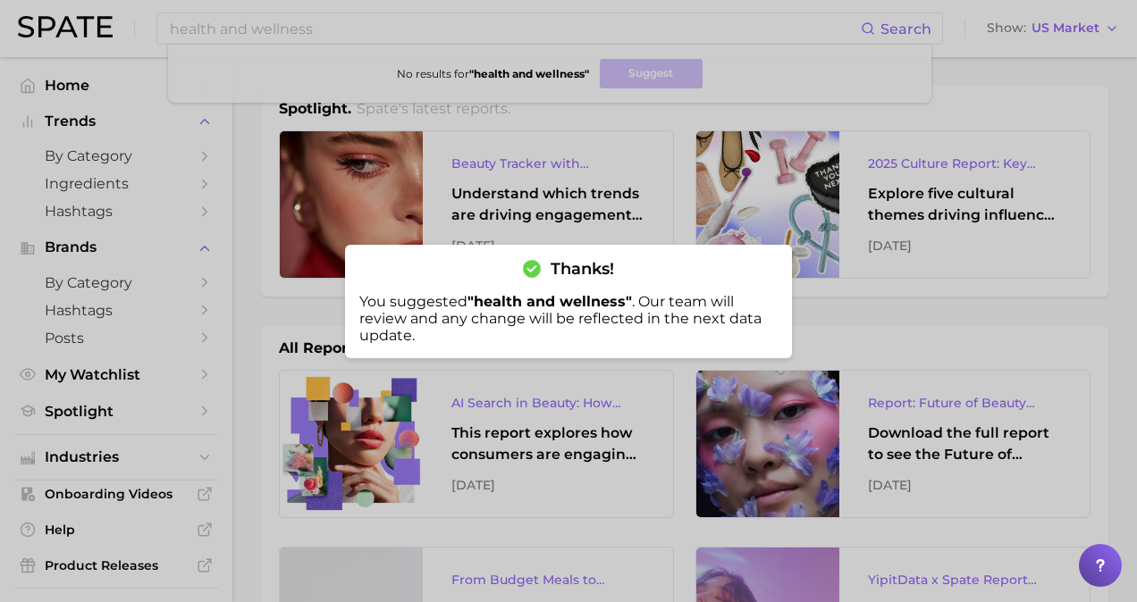
click at [572, 32] on div at bounding box center [568, 301] width 1137 height 602
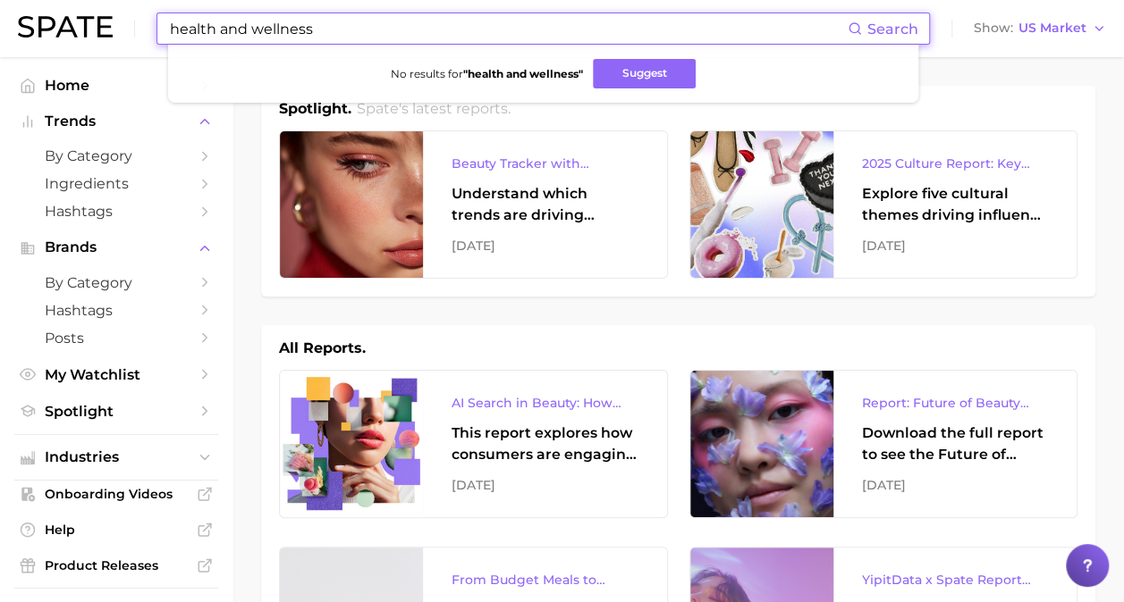
click at [443, 36] on input "health and wellness" at bounding box center [507, 28] width 679 height 30
drag, startPoint x: 319, startPoint y: 27, endPoint x: 164, endPoint y: 26, distance: 155.5
click at [164, 26] on div "health and wellness Search No results for " health and wellness " Suggest" at bounding box center [542, 29] width 773 height 32
click at [82, 81] on span "Home" at bounding box center [116, 85] width 143 height 17
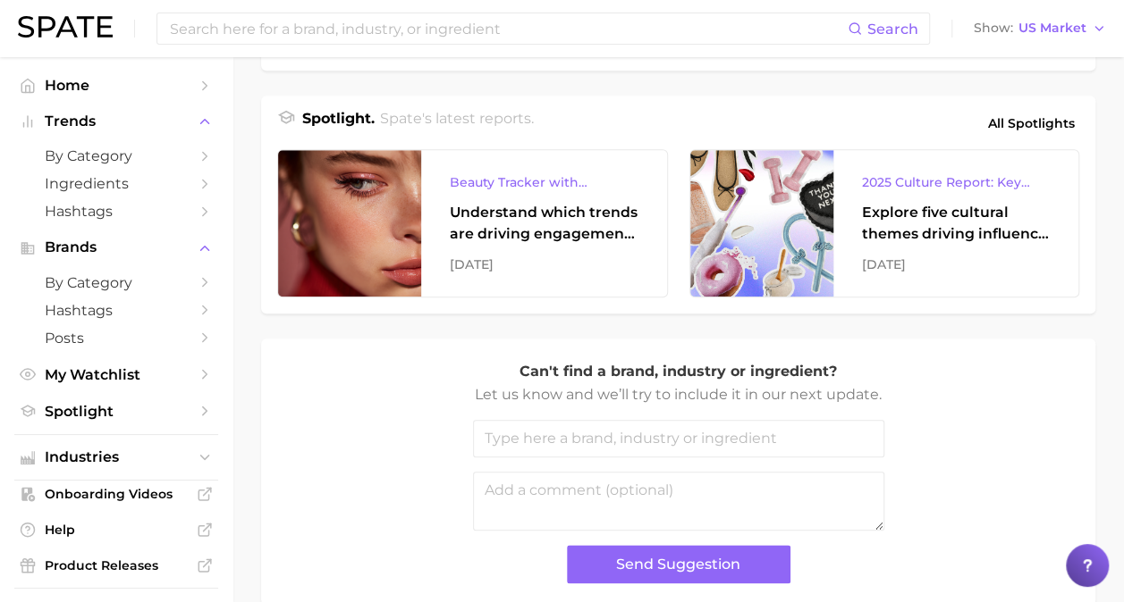
scroll to position [818, 0]
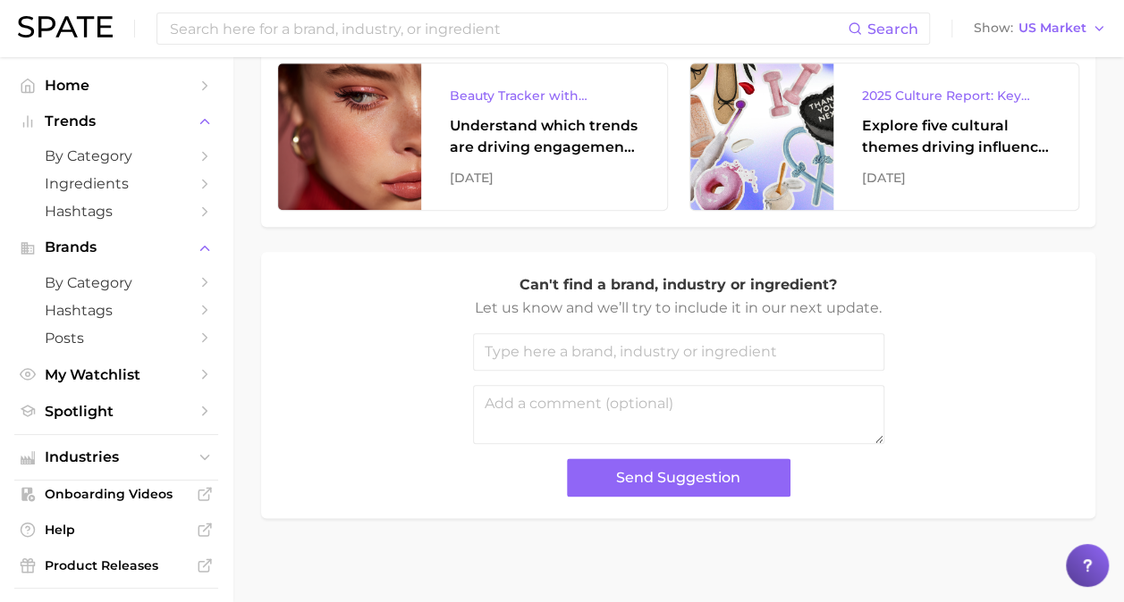
click at [583, 347] on input "text" at bounding box center [678, 352] width 411 height 38
type input "H"
click at [120, 462] on span "Industries" at bounding box center [116, 458] width 143 height 16
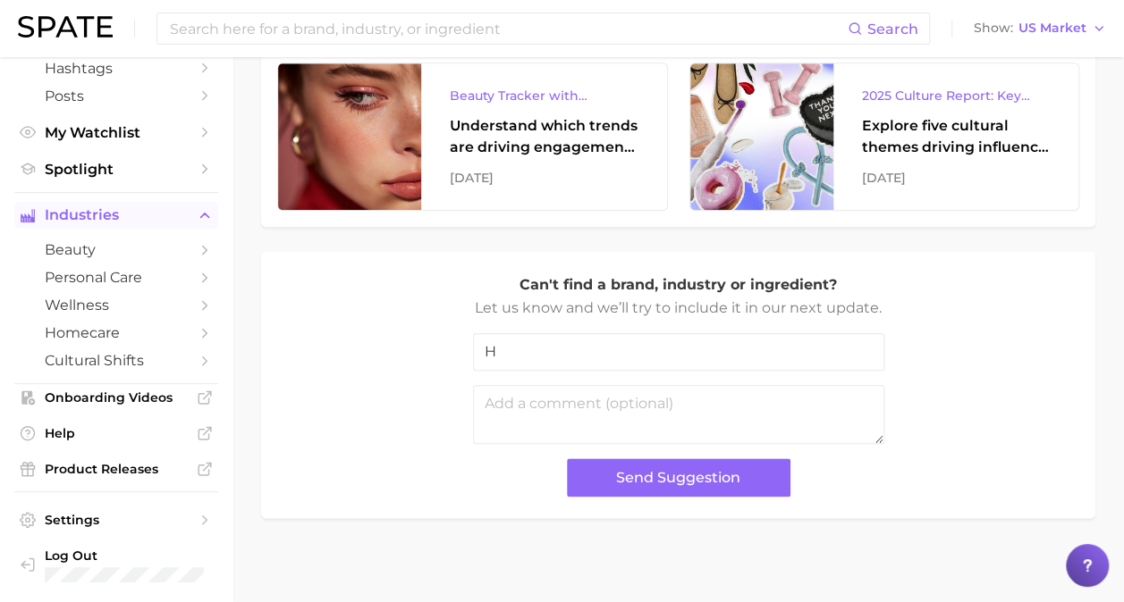
scroll to position [244, 0]
click at [181, 274] on link "personal care" at bounding box center [116, 278] width 204 height 28
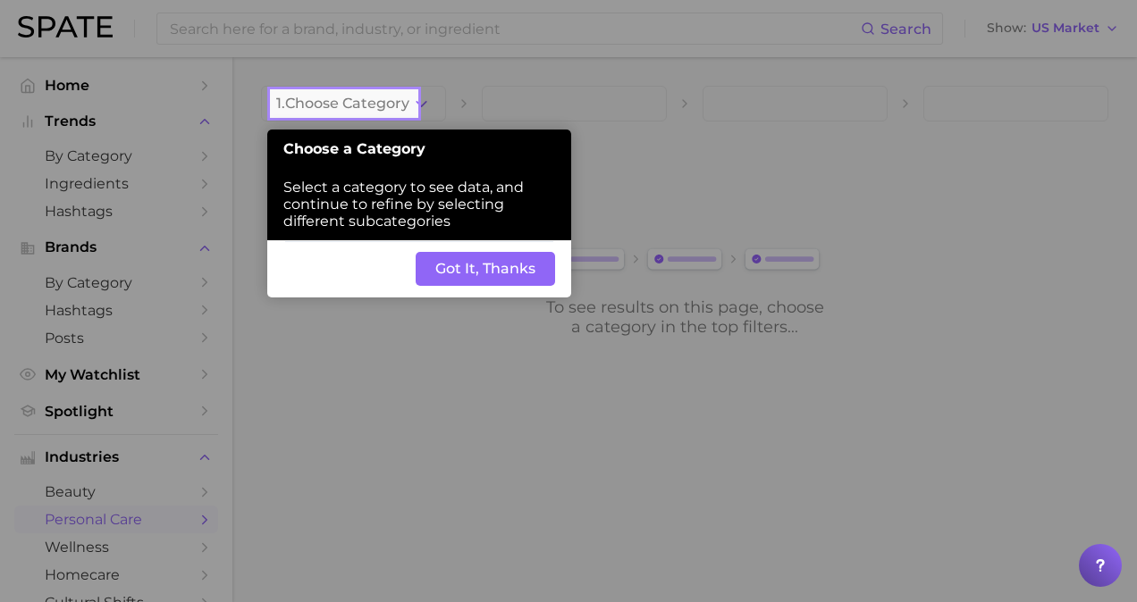
click at [462, 272] on button "Got It, Thanks" at bounding box center [485, 269] width 139 height 34
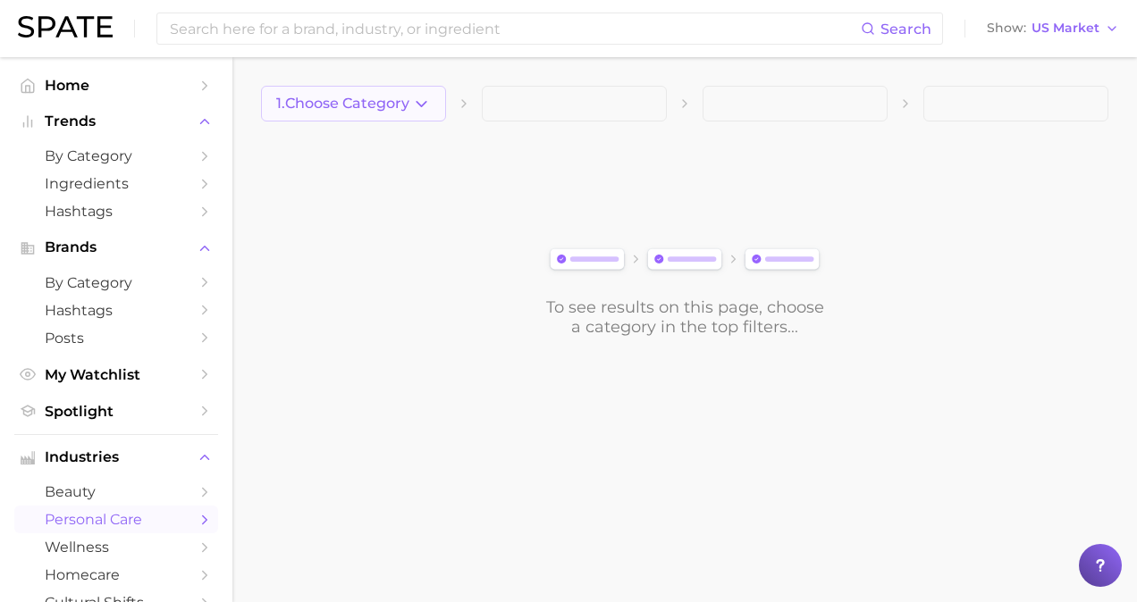
click at [417, 108] on icon "button" at bounding box center [421, 104] width 19 height 19
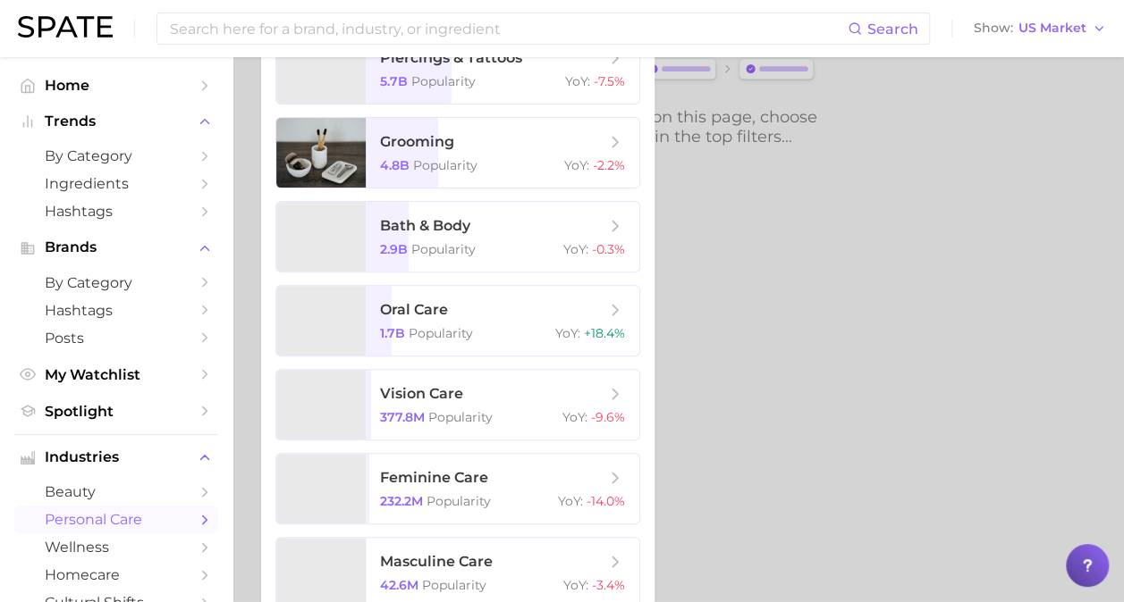
scroll to position [211, 0]
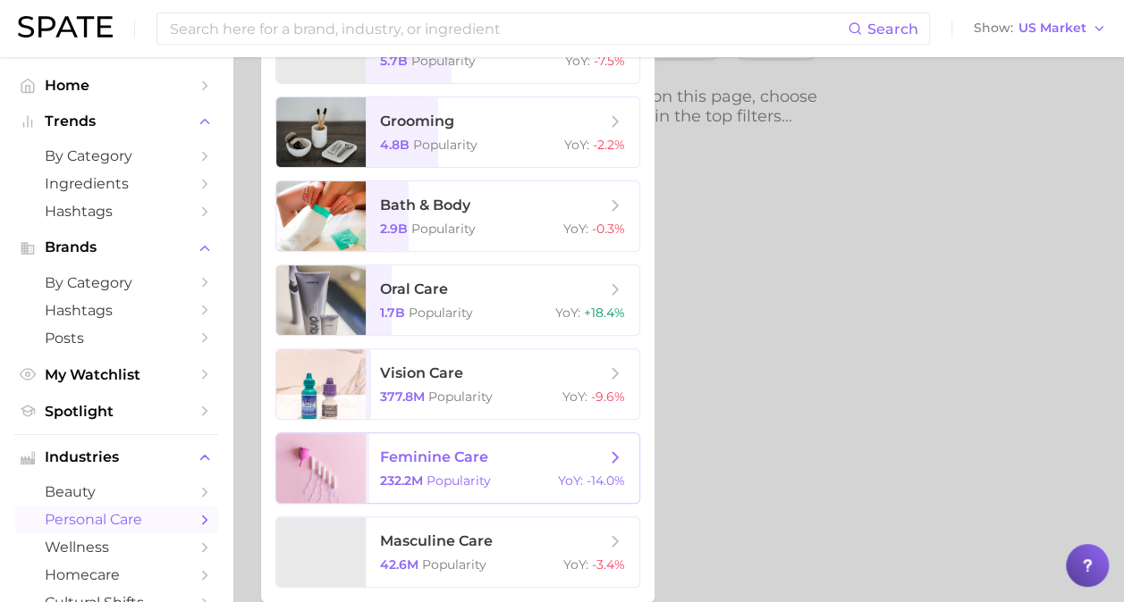
click at [542, 466] on span "feminine care" at bounding box center [492, 458] width 225 height 20
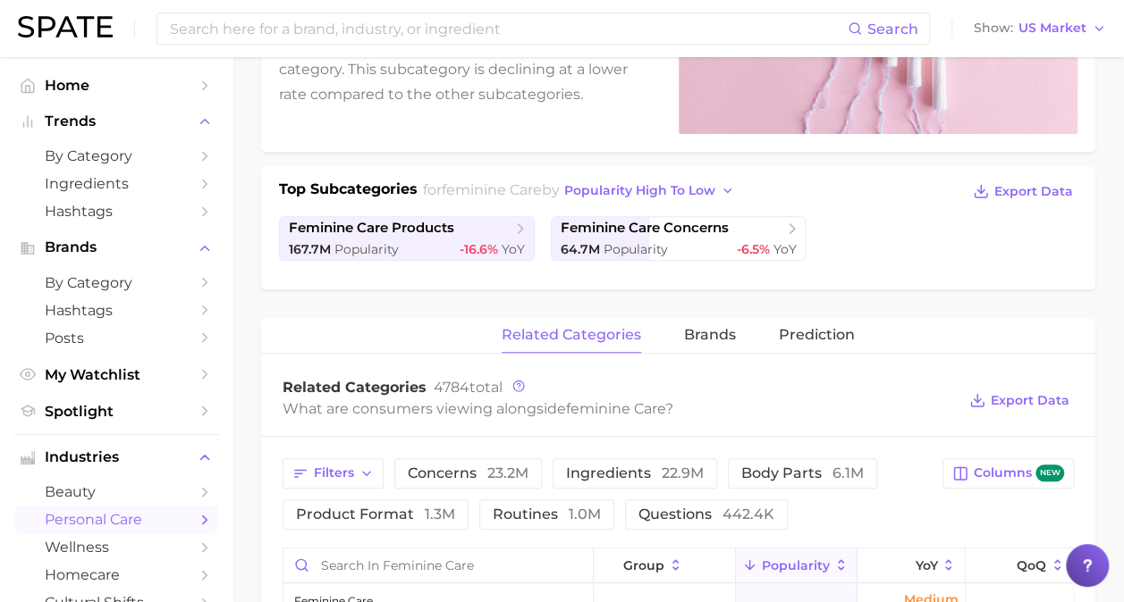
scroll to position [311, 0]
click at [779, 227] on span "feminine care concerns" at bounding box center [671, 228] width 223 height 18
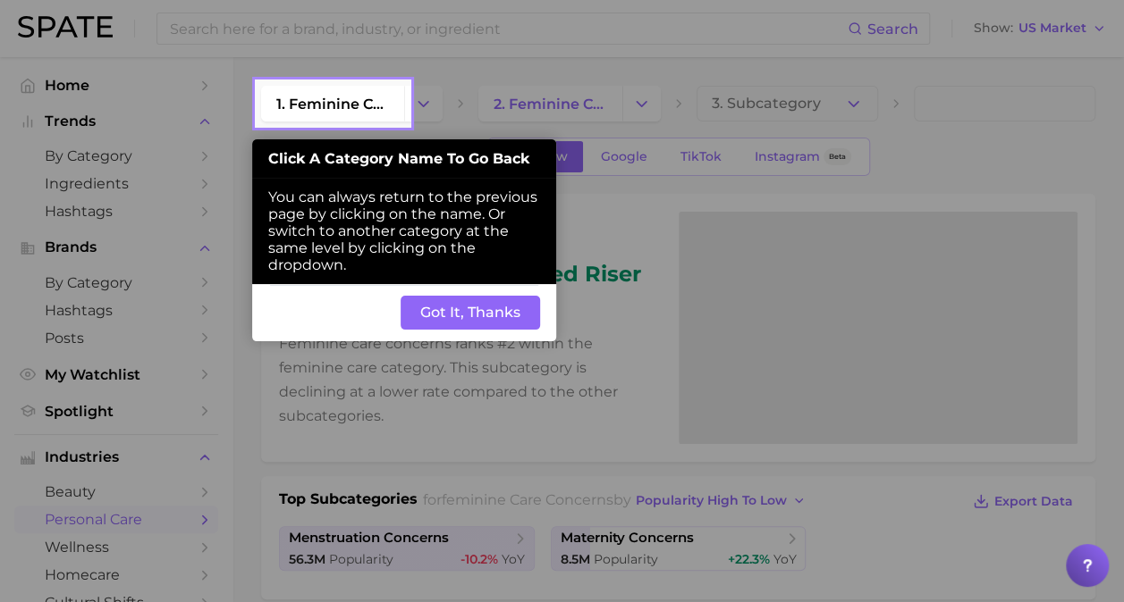
click at [468, 312] on button "Got It, Thanks" at bounding box center [469, 313] width 139 height 34
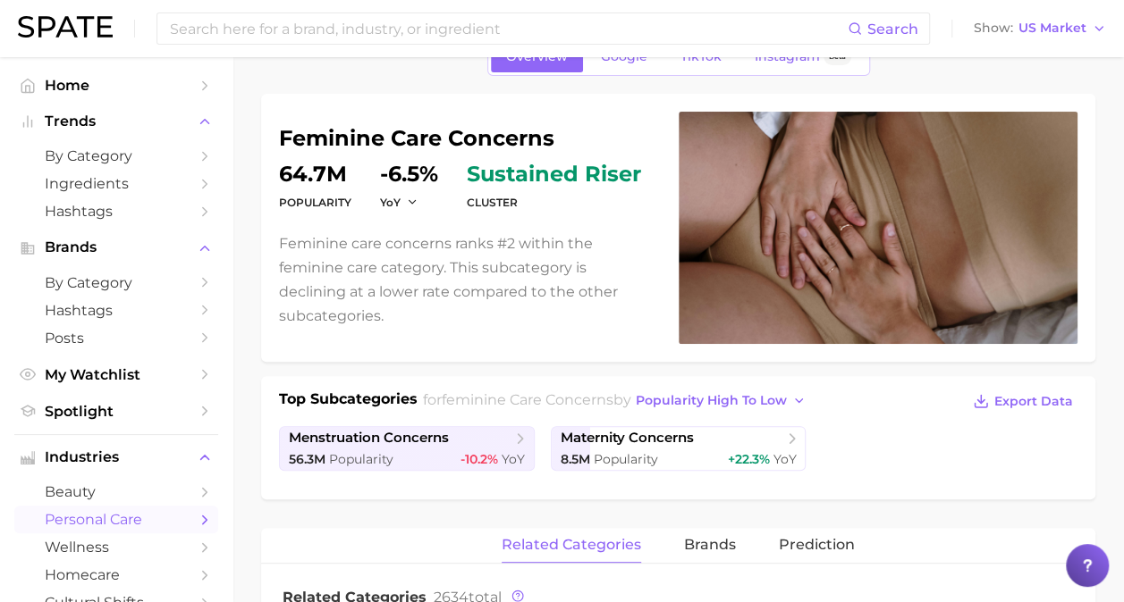
scroll to position [101, 0]
